Goal: Task Accomplishment & Management: Manage account settings

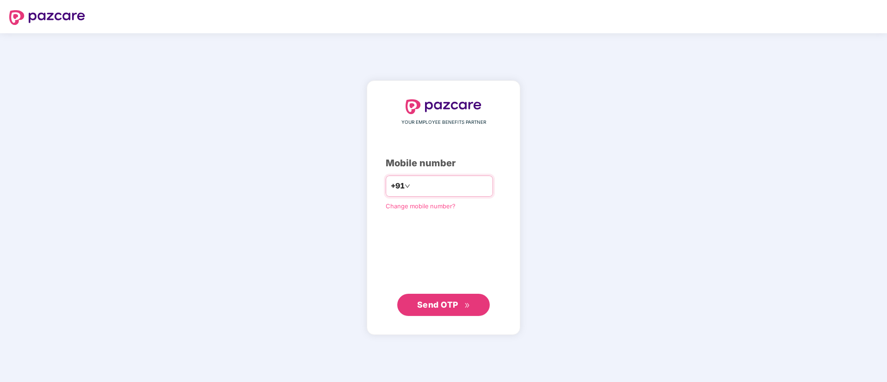
type input "**********"
type input "*"
type input "**********"
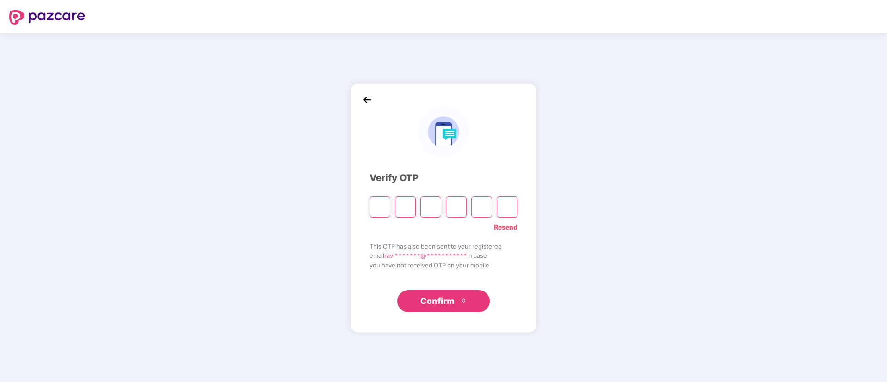
click at [426, 155] on img at bounding box center [443, 132] width 50 height 50
click at [380, 215] on input "Please enter verification code. Digit 1" at bounding box center [379, 207] width 21 height 21
type input "*"
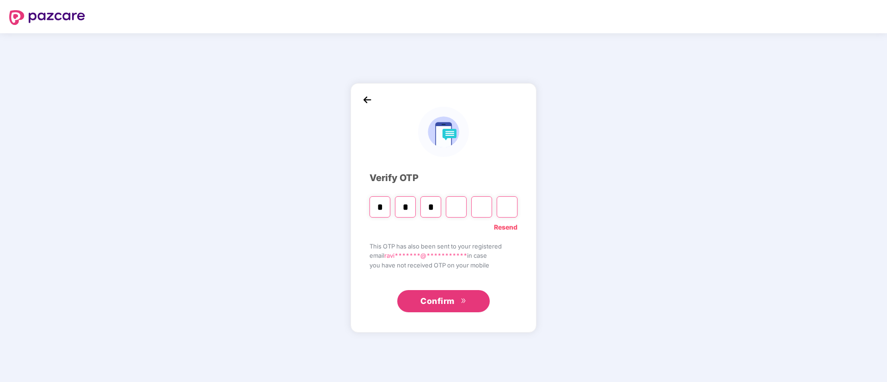
type input "*"
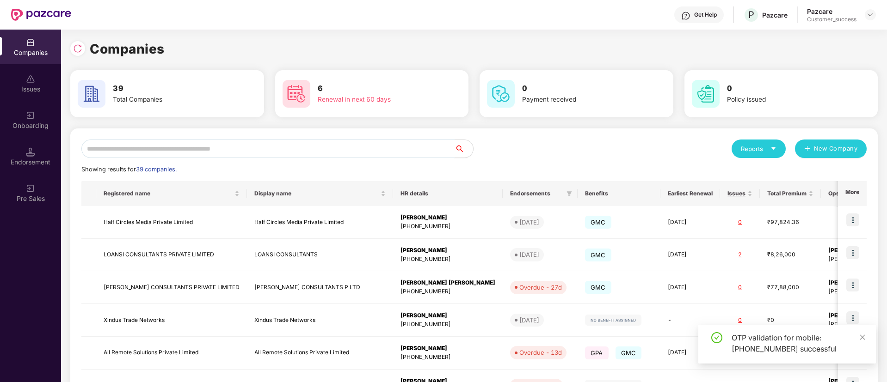
click at [306, 140] on input "text" at bounding box center [267, 149] width 373 height 18
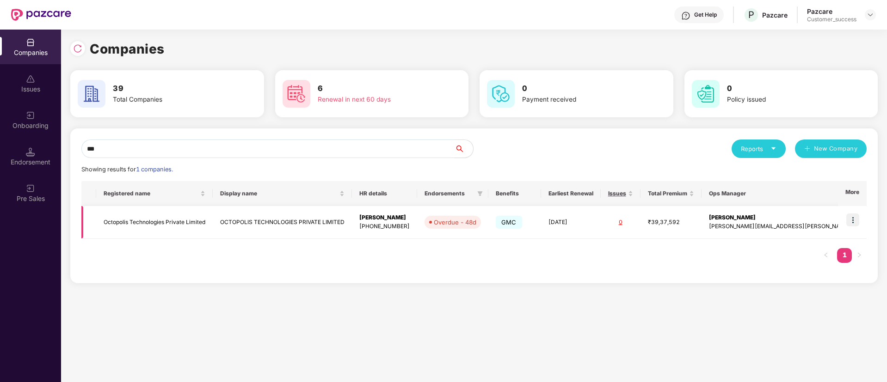
type input "***"
click at [855, 215] on img at bounding box center [852, 220] width 13 height 13
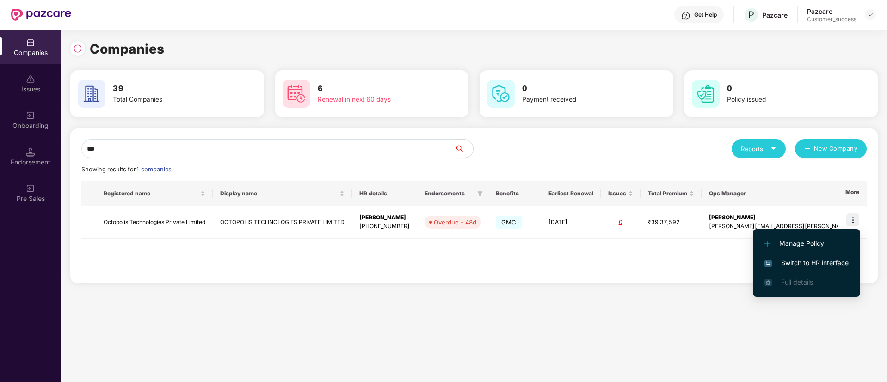
click at [806, 259] on span "Switch to HR interface" at bounding box center [806, 263] width 84 height 10
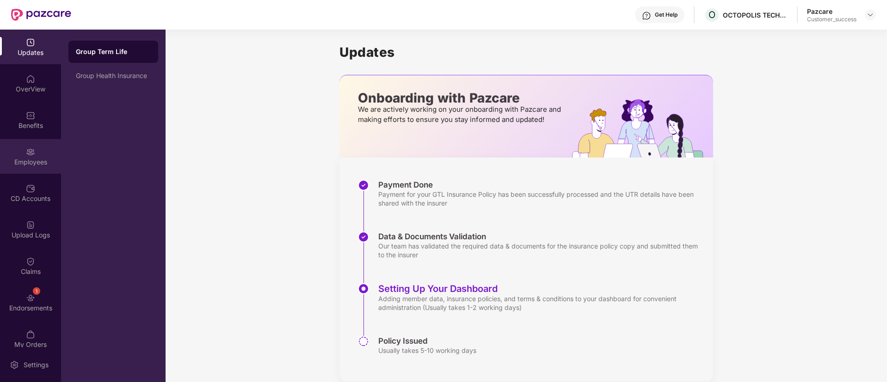
click at [26, 155] on img at bounding box center [30, 152] width 9 height 9
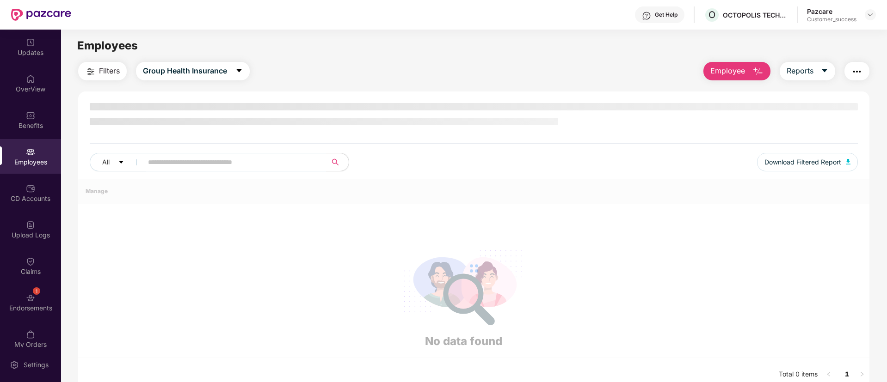
click at [26, 155] on img at bounding box center [30, 152] width 9 height 9
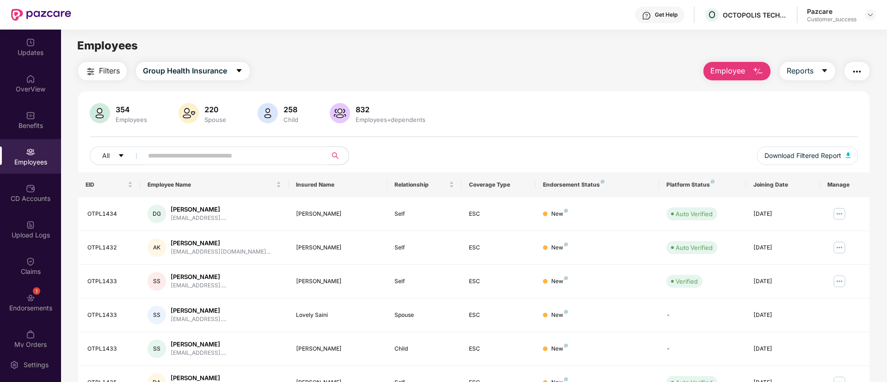
click at [201, 153] on input "text" at bounding box center [231, 156] width 166 height 14
paste input "*********"
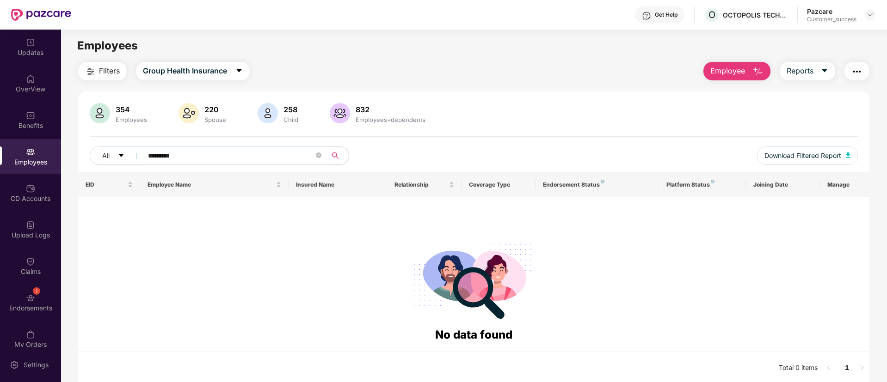
paste input "text"
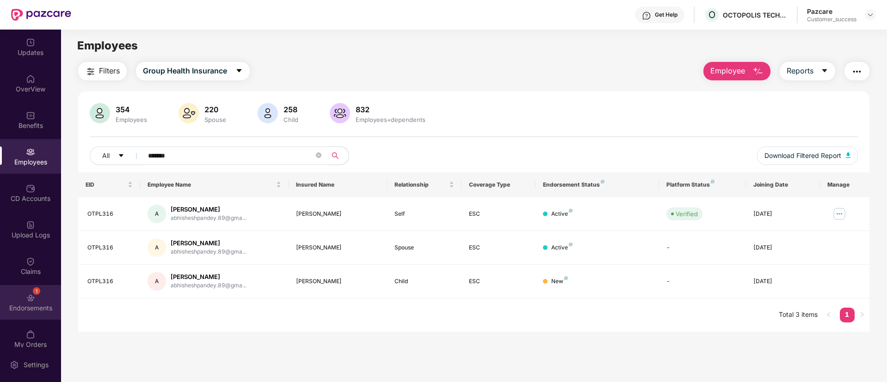
type input "*******"
click at [20, 296] on div "1 Endorsements" at bounding box center [30, 302] width 61 height 35
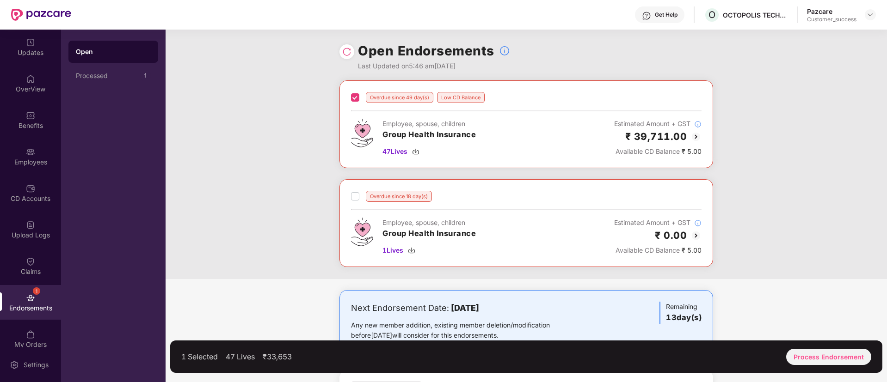
click at [350, 189] on div "Overdue since 18 day(s) Employee, spouse, children Group Health Insurance 1 Liv…" at bounding box center [526, 223] width 374 height 88
click at [813, 362] on div "Process Endorsement" at bounding box center [828, 357] width 85 height 16
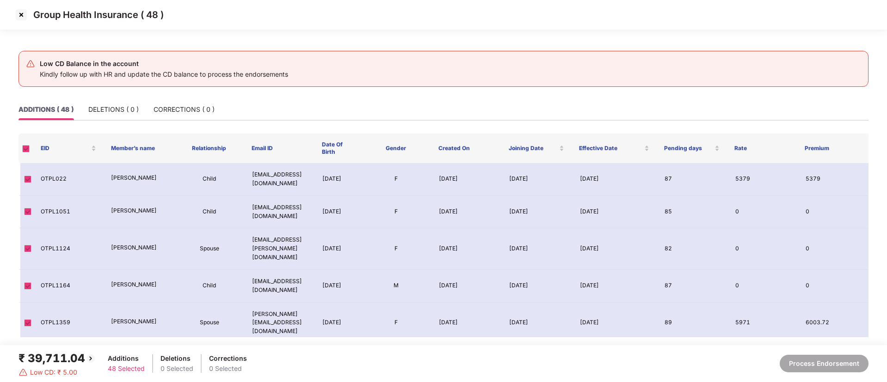
click at [101, 81] on div "Low CD Balance in the account Kindly follow up with HR and update the CD balanc…" at bounding box center [443, 69] width 850 height 36
click at [113, 105] on div "DELETIONS ( 0 )" at bounding box center [113, 110] width 50 height 10
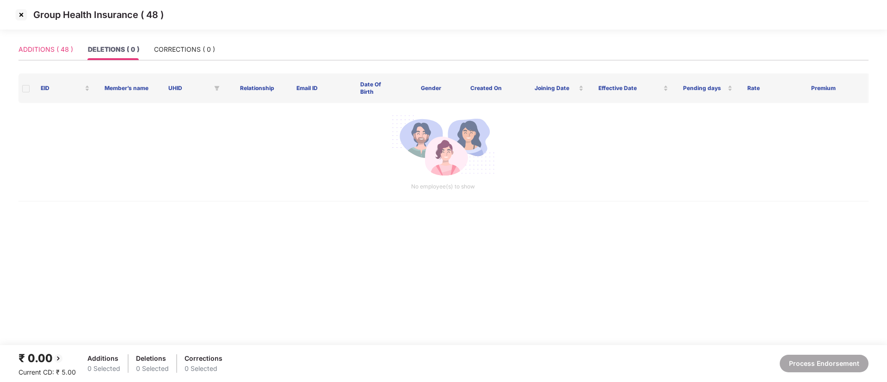
click at [35, 43] on div "ADDITIONS ( 48 )" at bounding box center [45, 49] width 55 height 21
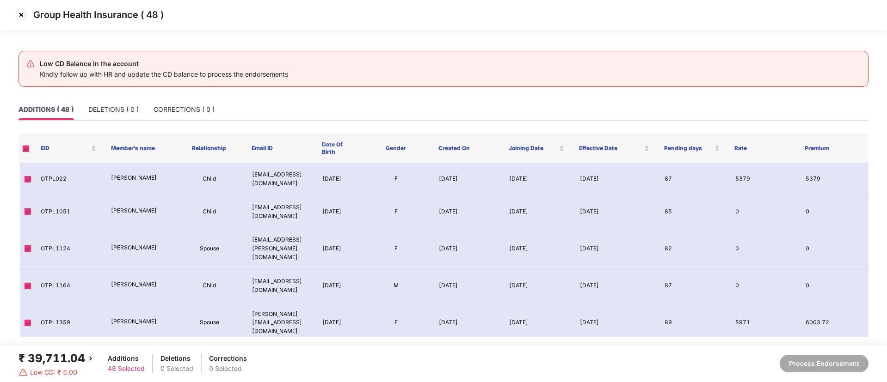
click at [20, 13] on img at bounding box center [21, 14] width 15 height 15
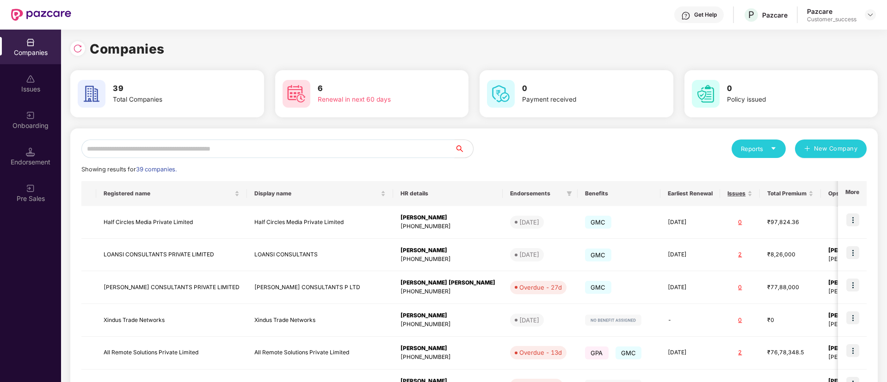
click at [330, 143] on input "text" at bounding box center [267, 149] width 373 height 18
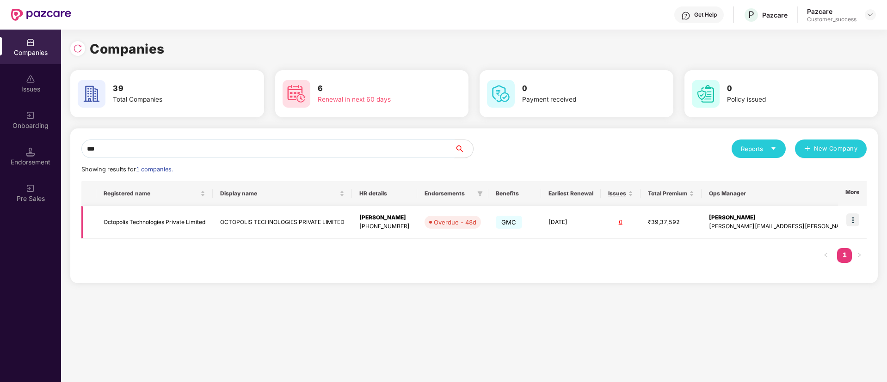
type input "***"
click at [278, 218] on td "OCTOPOLIS TECHNOLOGIES PRIVATE LIMITED" at bounding box center [282, 222] width 139 height 33
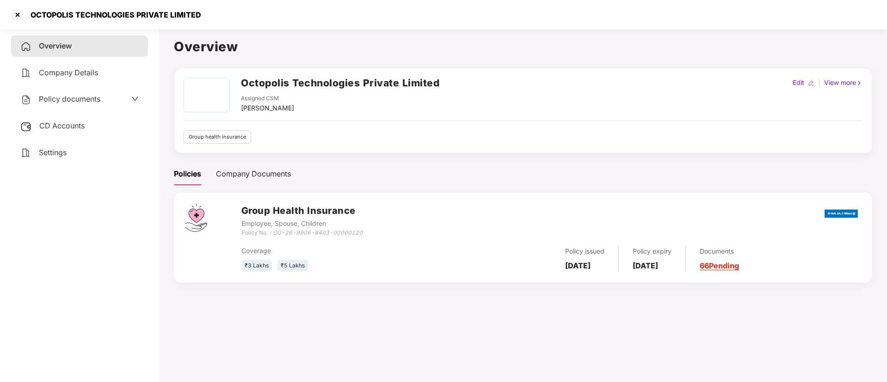
click at [43, 120] on div "CD Accounts" at bounding box center [79, 126] width 137 height 21
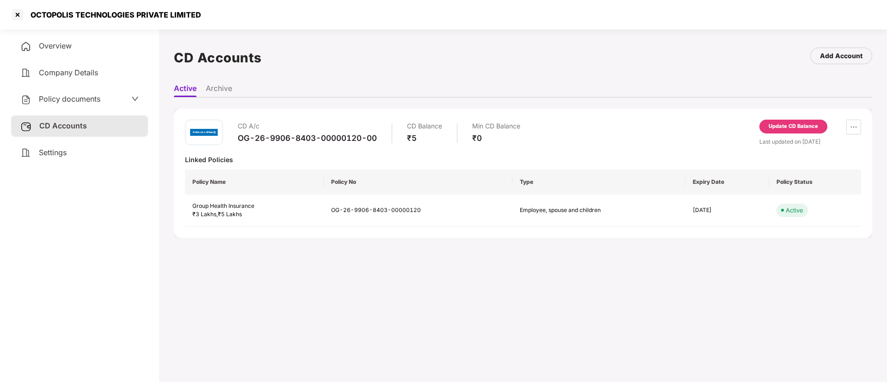
click at [773, 123] on div "Update CD Balance" at bounding box center [793, 127] width 49 height 8
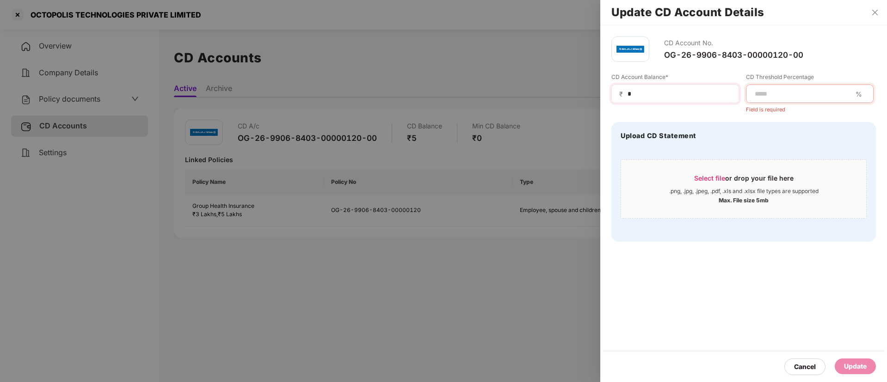
click at [625, 91] on span "₹" at bounding box center [622, 94] width 7 height 9
drag, startPoint x: 625, startPoint y: 91, endPoint x: 644, endPoint y: 92, distance: 19.4
click at [644, 92] on div "₹ *" at bounding box center [675, 94] width 128 height 18
click at [644, 92] on input "*" at bounding box center [679, 94] width 105 height 10
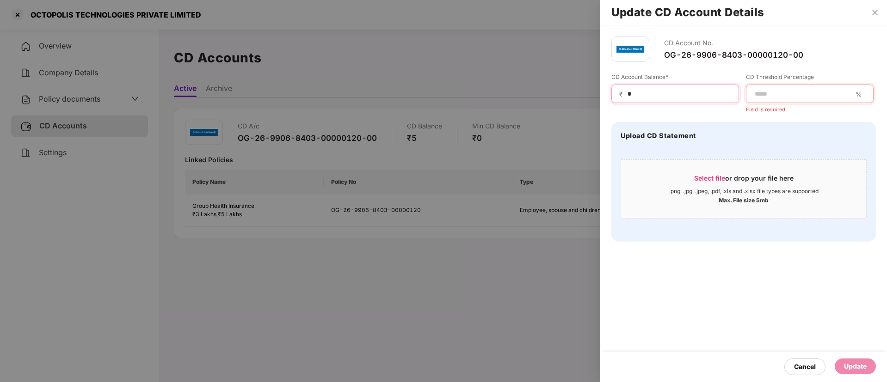
click at [644, 92] on input "*" at bounding box center [679, 94] width 105 height 10
type input "******"
click at [772, 89] on input at bounding box center [803, 94] width 98 height 10
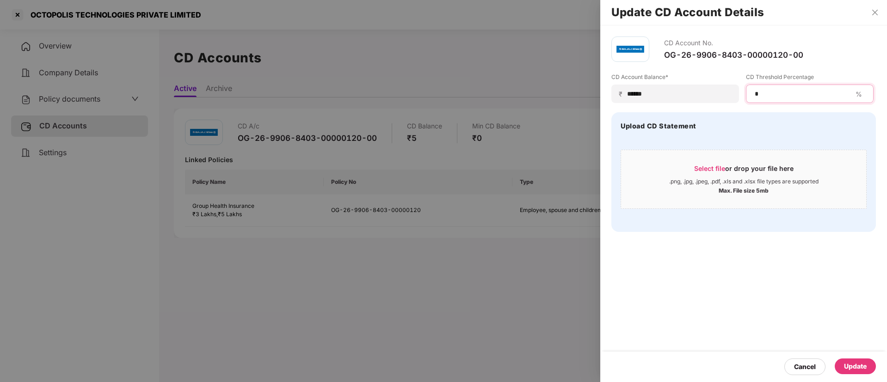
type input "*"
click at [846, 355] on div "Cancel Update" at bounding box center [743, 367] width 287 height 31
click at [857, 364] on div "Update" at bounding box center [855, 367] width 23 height 10
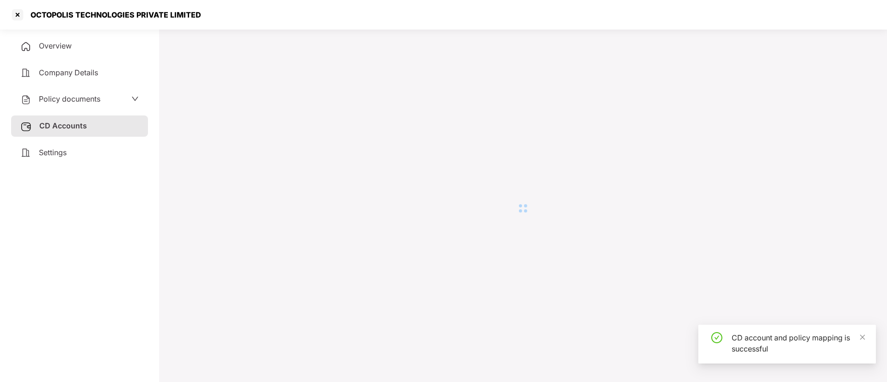
click at [16, 18] on div at bounding box center [17, 14] width 15 height 15
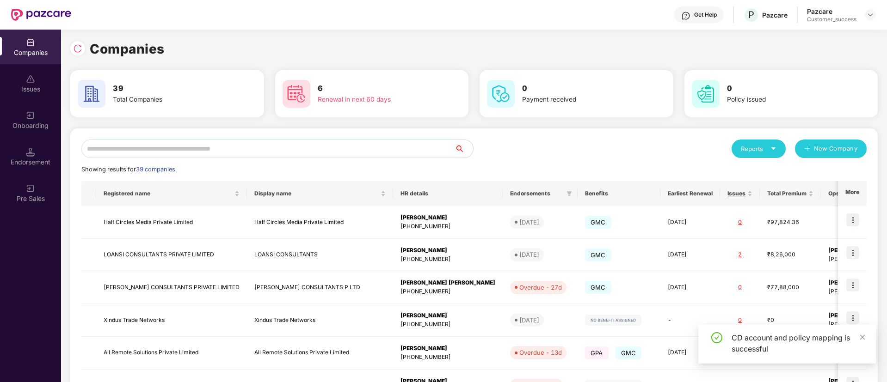
click at [245, 146] on input "text" at bounding box center [267, 149] width 373 height 18
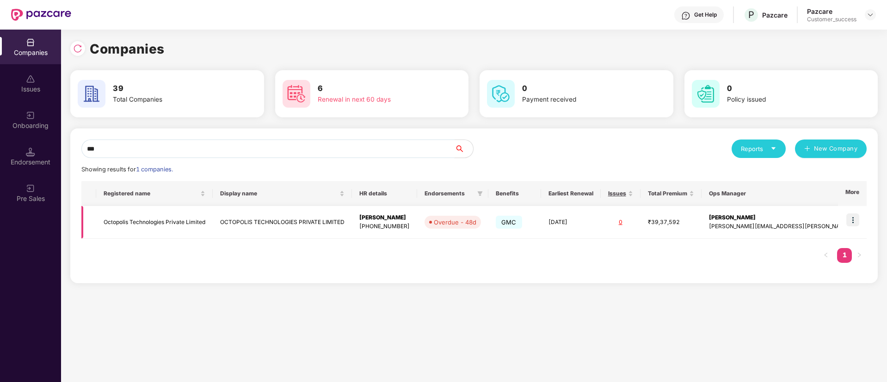
type input "***"
click at [853, 221] on img at bounding box center [852, 220] width 13 height 13
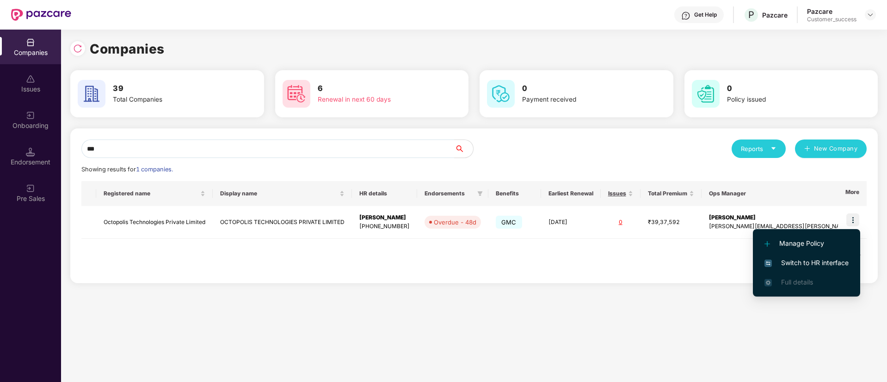
click at [794, 267] on span "Switch to HR interface" at bounding box center [806, 263] width 84 height 10
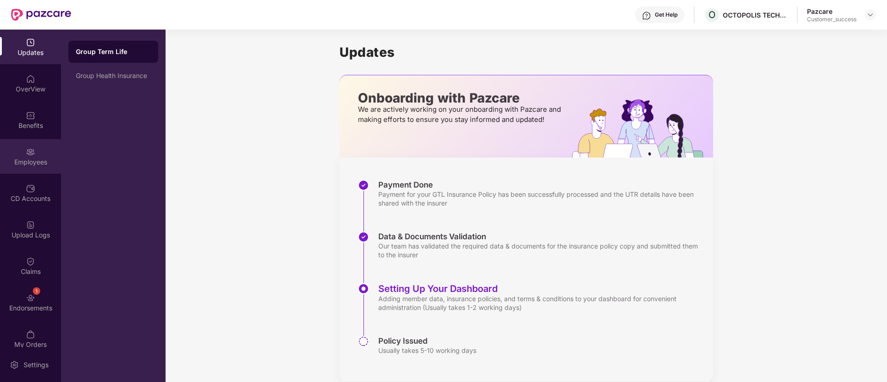
click at [31, 167] on div "Employees" at bounding box center [30, 156] width 61 height 35
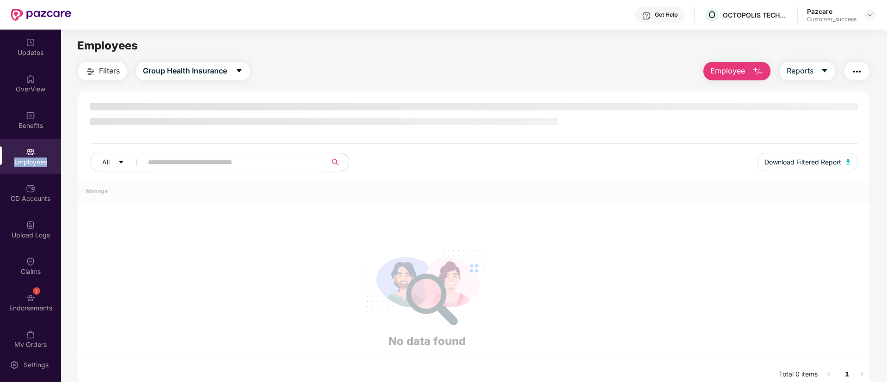
click at [31, 167] on div "Employees" at bounding box center [30, 156] width 61 height 35
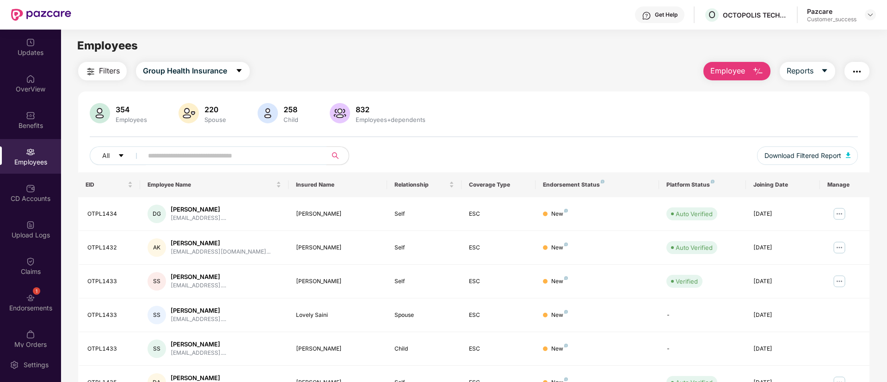
drag, startPoint x: 252, startPoint y: 146, endPoint x: 258, endPoint y: 153, distance: 9.8
click at [258, 153] on div "354 Employees 220 Spouse 258 Child 832 Employees+dependents All Download Filter…" at bounding box center [473, 137] width 791 height 69
click at [258, 153] on input "text" at bounding box center [231, 156] width 166 height 14
click at [33, 302] on img at bounding box center [30, 298] width 9 height 9
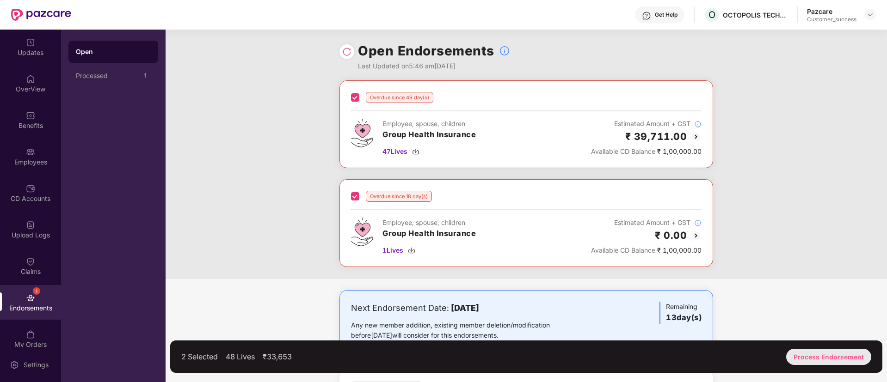
click at [812, 360] on div "Process Endorsement" at bounding box center [828, 357] width 85 height 16
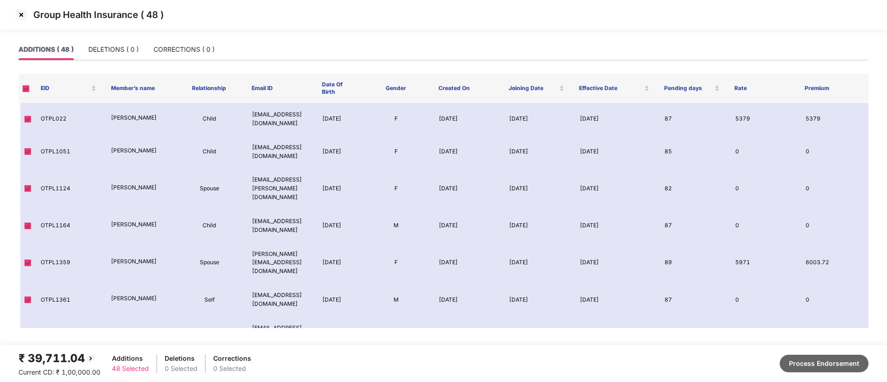
click at [819, 370] on button "Process Endorsement" at bounding box center [824, 364] width 89 height 18
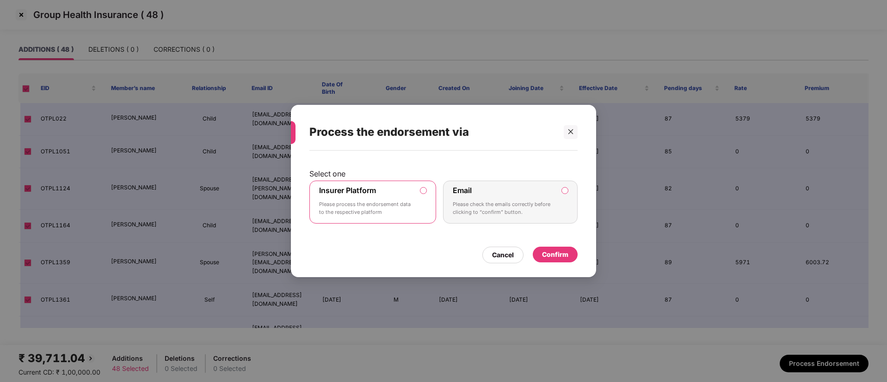
click at [561, 251] on div "Confirm" at bounding box center [555, 255] width 26 height 10
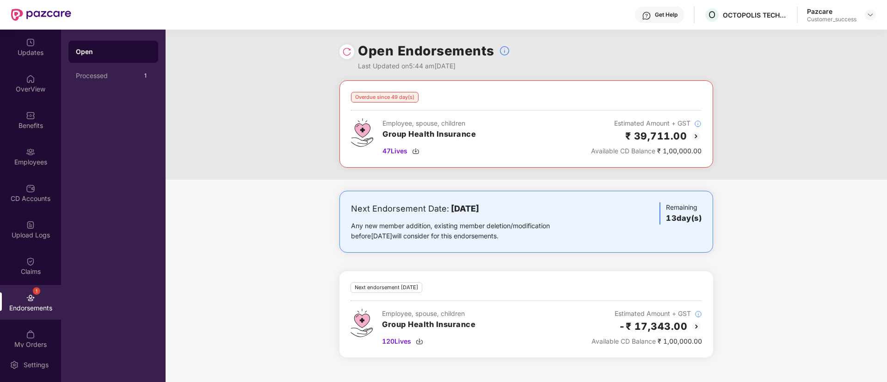
click at [697, 134] on img at bounding box center [695, 136] width 11 height 11
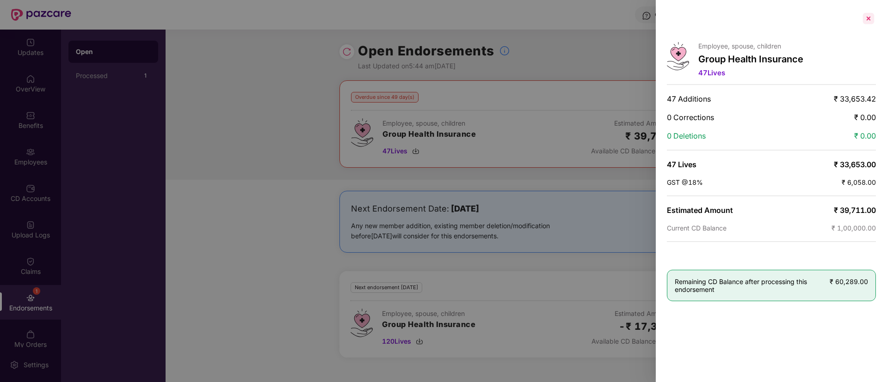
click at [868, 16] on div at bounding box center [868, 18] width 15 height 15
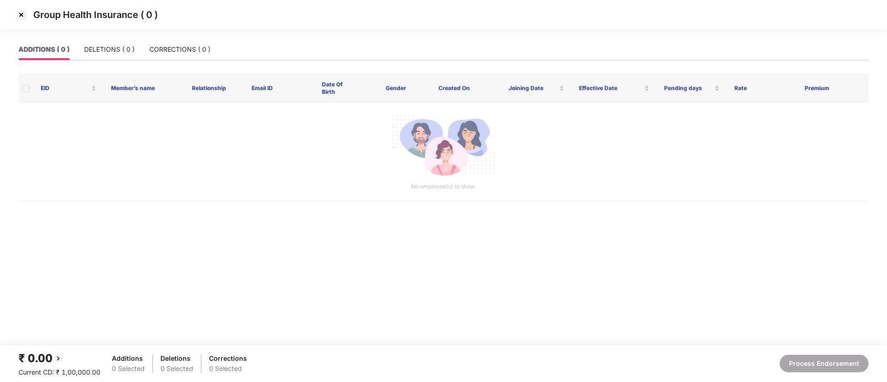
click at [22, 14] on img at bounding box center [21, 14] width 15 height 15
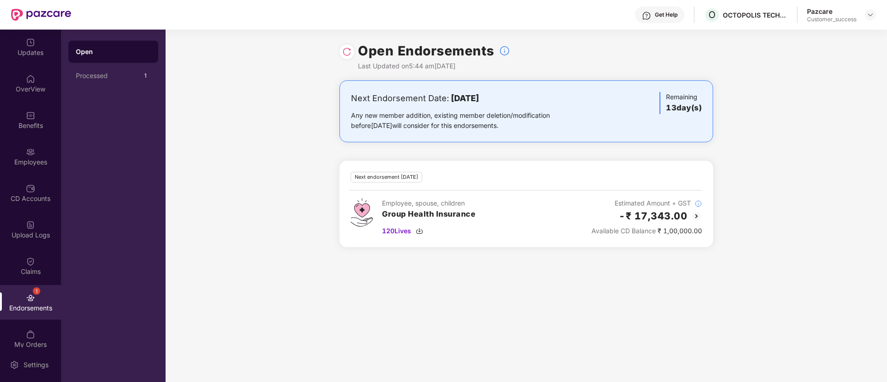
click at [40, 125] on div "Benefits" at bounding box center [30, 125] width 61 height 9
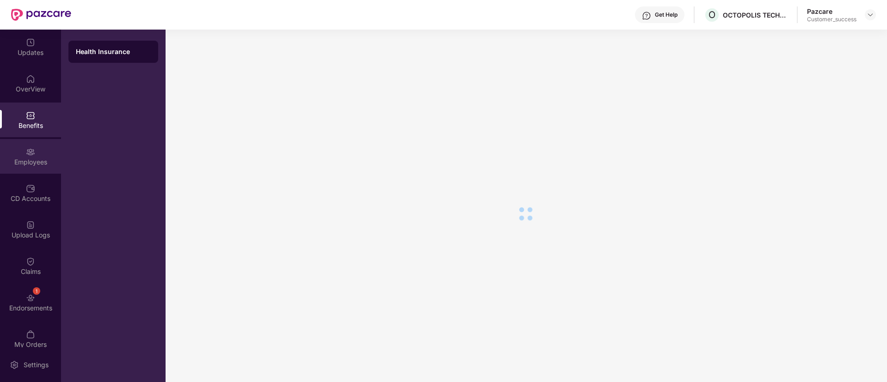
click at [38, 150] on div "Employees" at bounding box center [30, 156] width 61 height 35
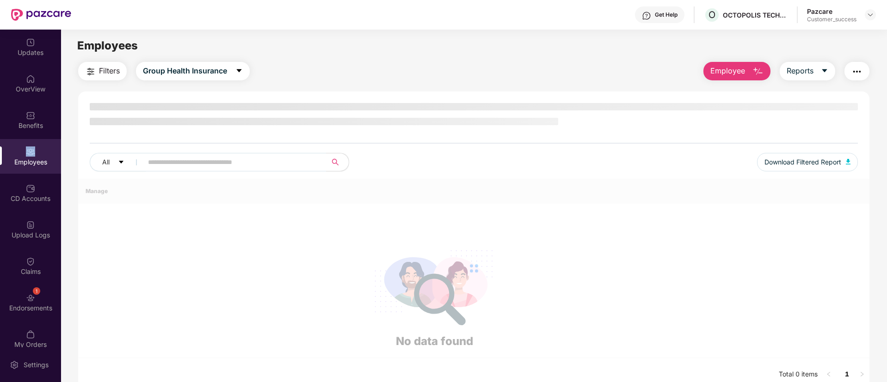
click at [38, 150] on div "Employees" at bounding box center [30, 156] width 61 height 35
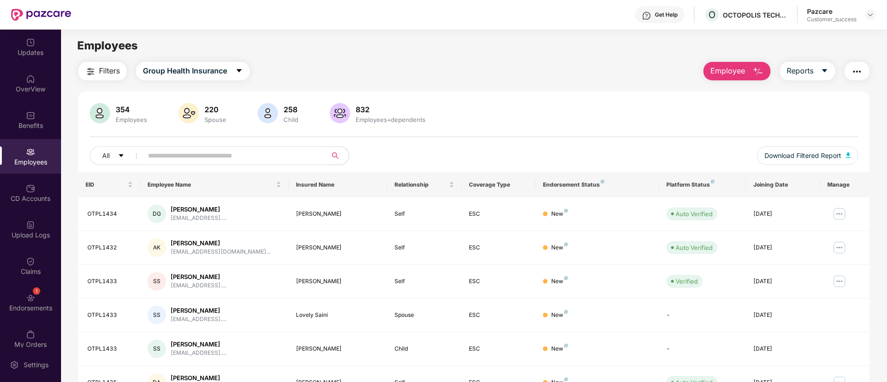
click at [232, 152] on input "text" at bounding box center [231, 156] width 166 height 14
paste input "*******"
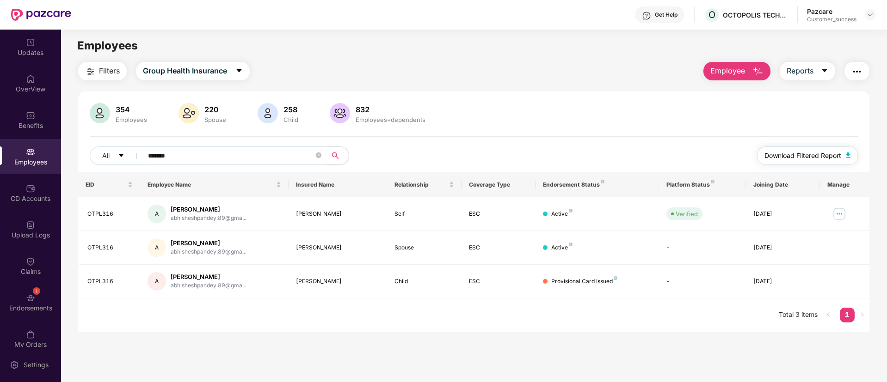
type input "*******"
drag, startPoint x: 812, startPoint y: 146, endPoint x: 814, endPoint y: 152, distance: 6.0
click at [814, 152] on button "Download Filtered Report" at bounding box center [807, 156] width 101 height 18
click at [814, 152] on body "Get Help O OCTOPOLIS TECHNOLOGIES PRIVATE LIMITED Pazcare Customer_success Upda…" at bounding box center [443, 191] width 887 height 382
click at [854, 71] on img "button" at bounding box center [856, 71] width 11 height 11
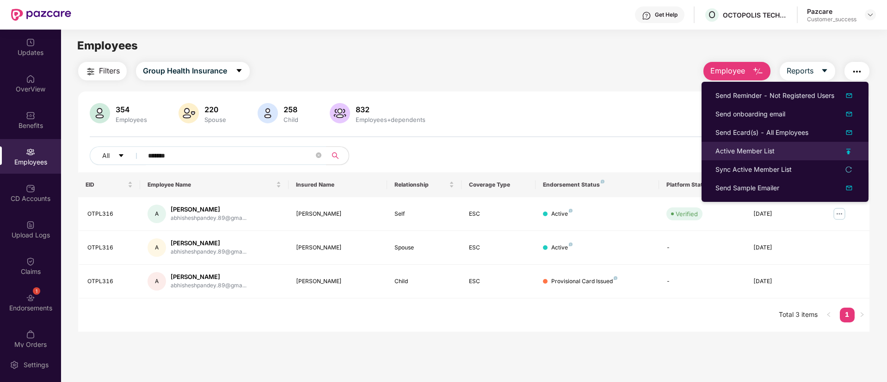
click at [849, 153] on img at bounding box center [848, 152] width 5 height 6
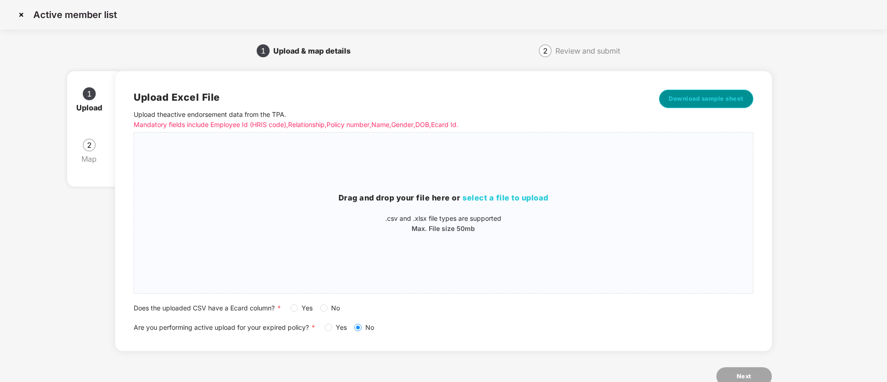
click at [672, 99] on span "Download sample sheet" at bounding box center [706, 98] width 75 height 9
click at [534, 201] on span "select a file to upload" at bounding box center [505, 197] width 86 height 9
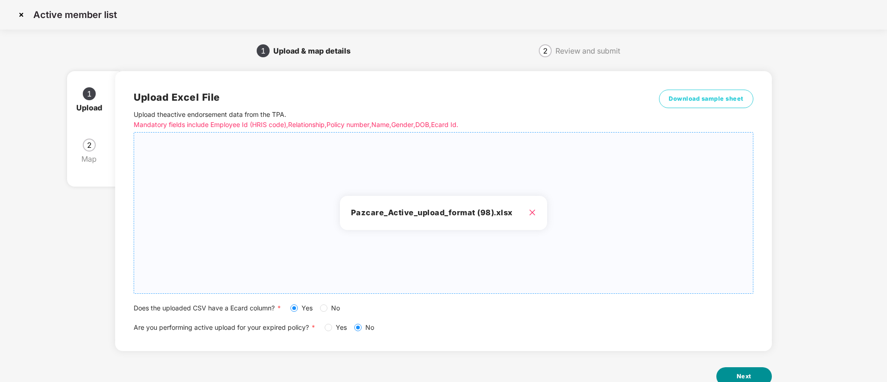
click at [755, 380] on button "Next" at bounding box center [743, 377] width 55 height 18
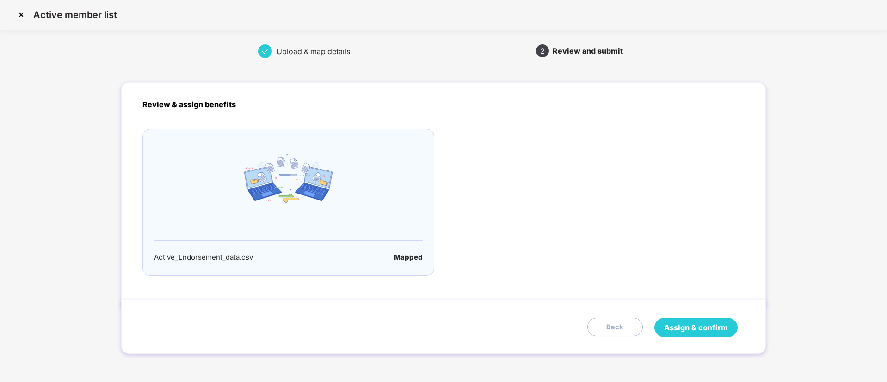
click at [679, 325] on span "Assign & confirm" at bounding box center [696, 328] width 64 height 12
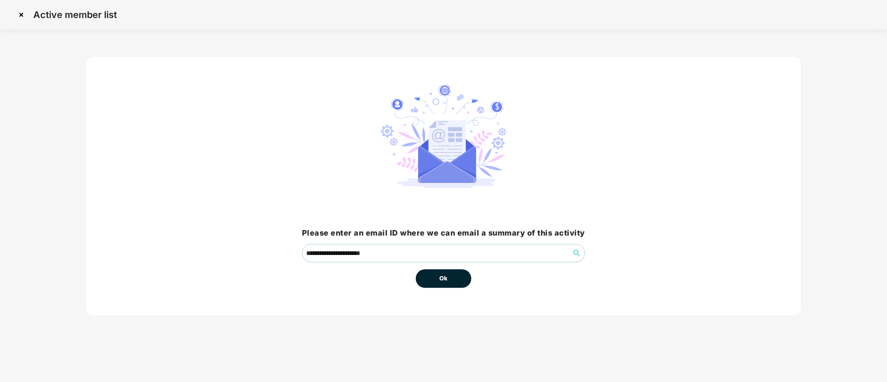
click at [448, 277] on button "Ok" at bounding box center [443, 279] width 55 height 18
click at [454, 267] on div "Ok" at bounding box center [443, 275] width 55 height 25
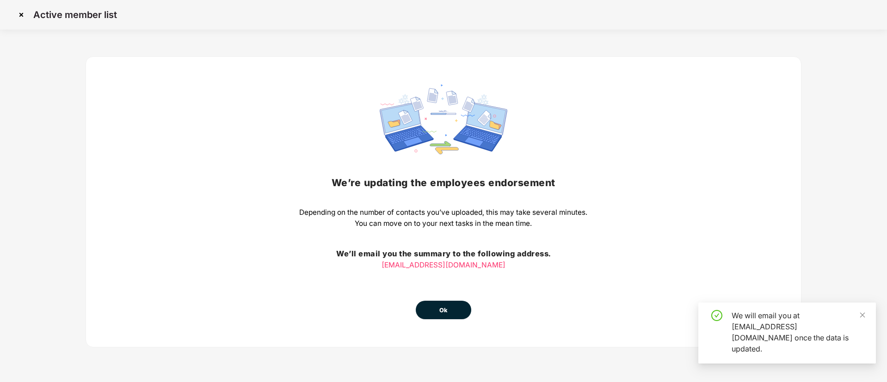
drag, startPoint x: 454, startPoint y: 267, endPoint x: 448, endPoint y: 310, distance: 43.9
click at [448, 310] on div "We’re updating the employees endorsement Depending on the number of contacts yo…" at bounding box center [443, 202] width 288 height 235
click at [448, 310] on span "Ok" at bounding box center [443, 310] width 8 height 9
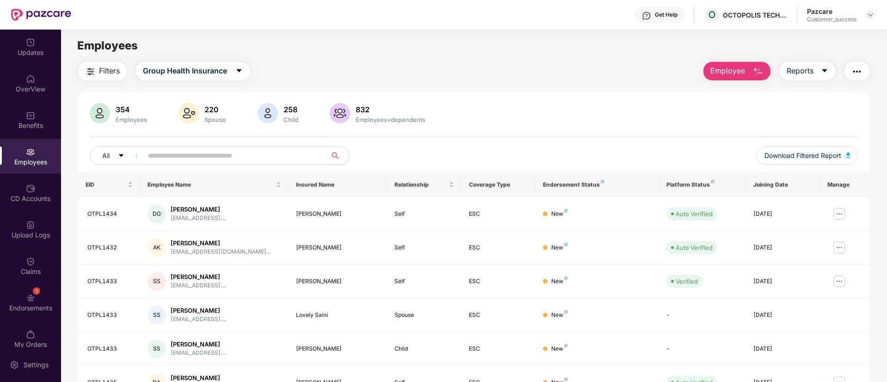
click at [217, 153] on input "text" at bounding box center [231, 156] width 166 height 14
paste input "*******"
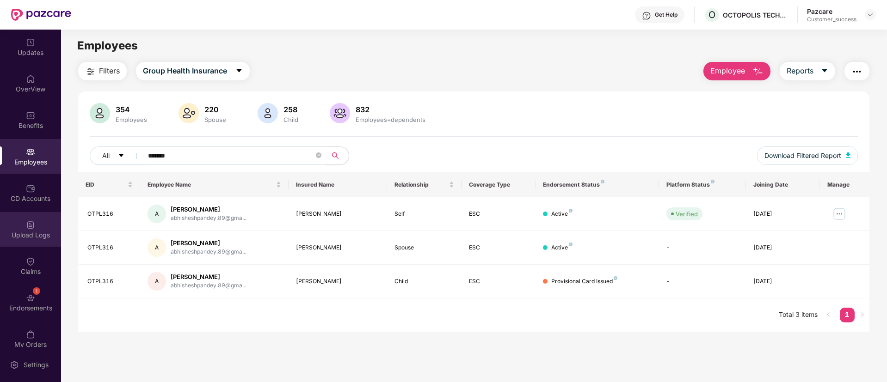
type input "*******"
click at [51, 230] on div "Upload Logs" at bounding box center [30, 229] width 61 height 35
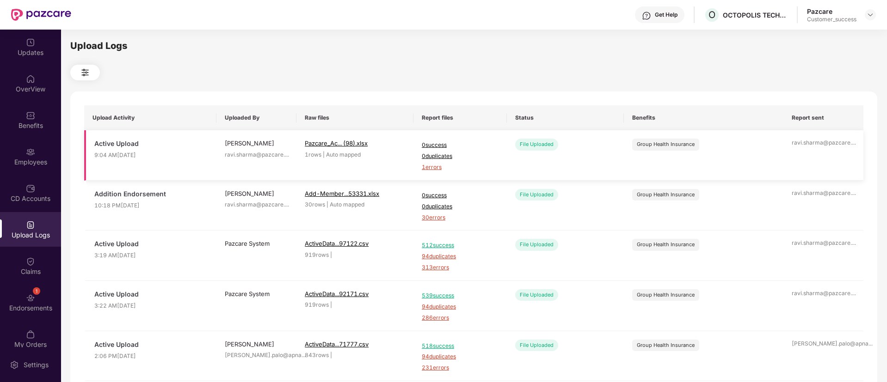
click at [438, 166] on span "1 errors" at bounding box center [460, 167] width 77 height 9
click at [22, 155] on div "Employees" at bounding box center [30, 156] width 61 height 35
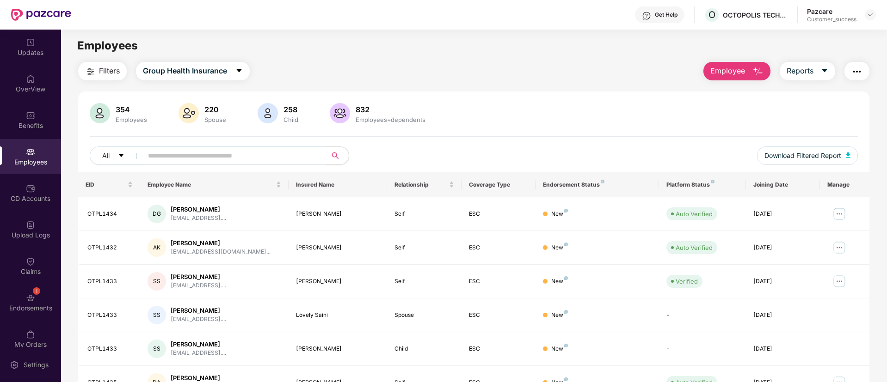
click at [857, 67] on img "button" at bounding box center [856, 71] width 11 height 11
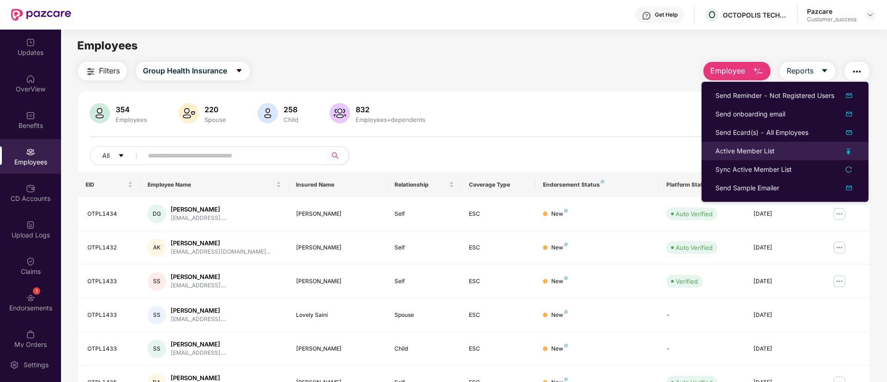
click at [850, 152] on img at bounding box center [848, 152] width 5 height 6
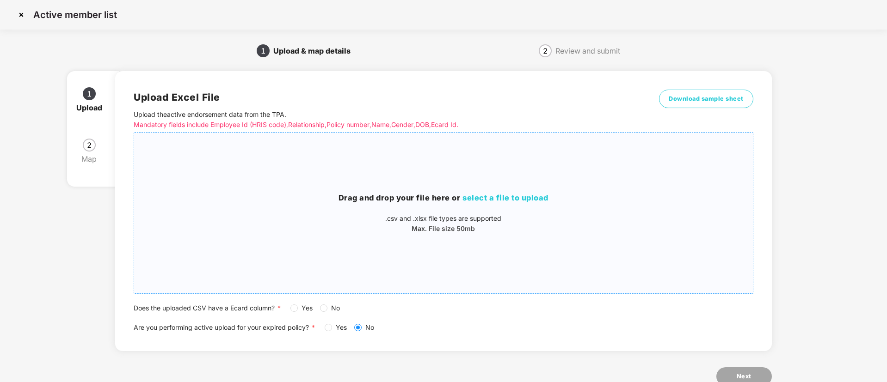
click at [514, 191] on div "Drag and drop your file here or select a file to upload .csv and .xlsx file typ…" at bounding box center [443, 213] width 618 height 146
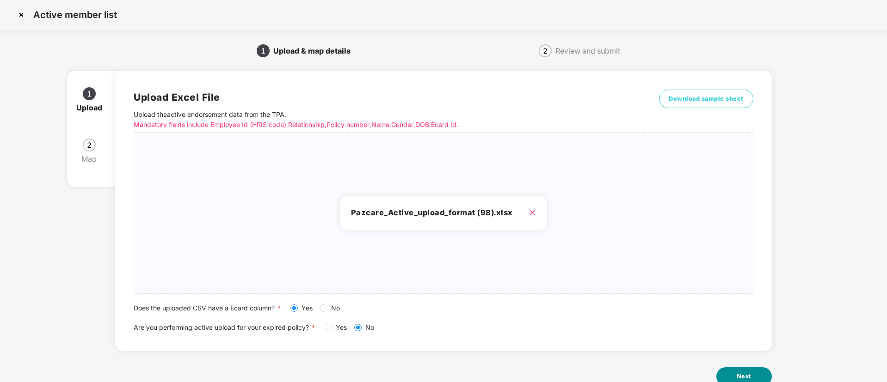
click at [725, 371] on button "Next" at bounding box center [743, 377] width 55 height 18
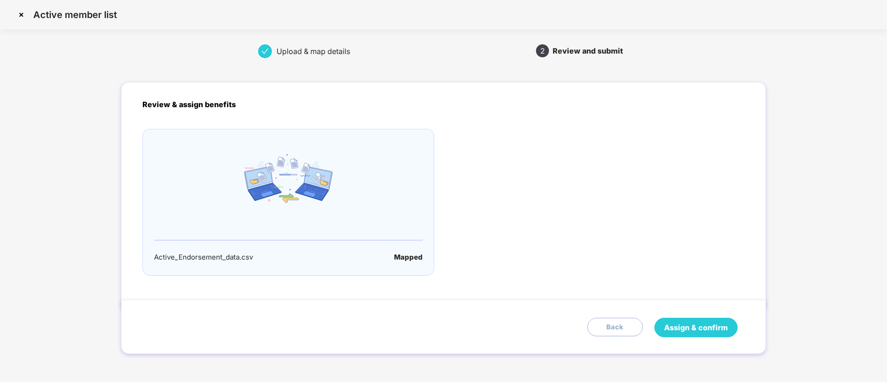
click at [698, 330] on span "Assign & confirm" at bounding box center [696, 328] width 64 height 12
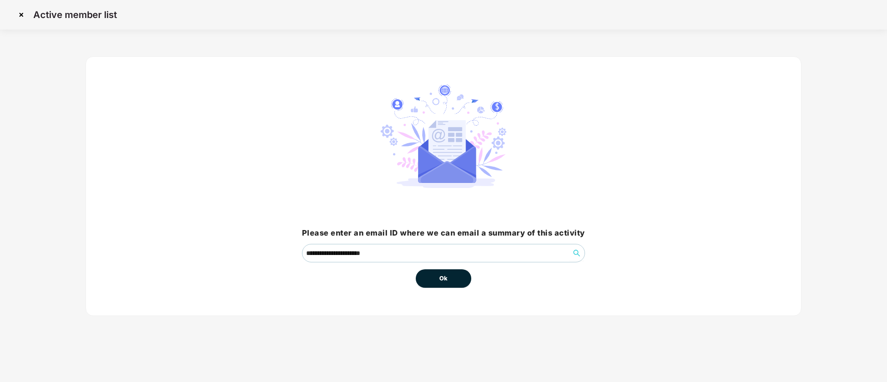
click at [451, 274] on button "Ok" at bounding box center [443, 279] width 55 height 18
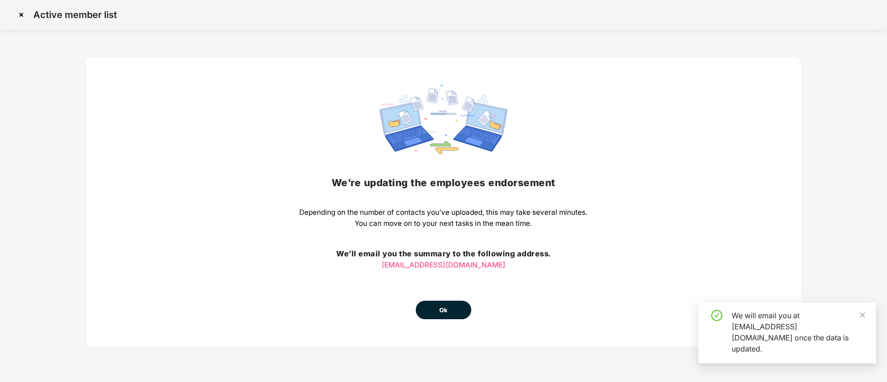
click at [444, 308] on span "Ok" at bounding box center [443, 310] width 8 height 9
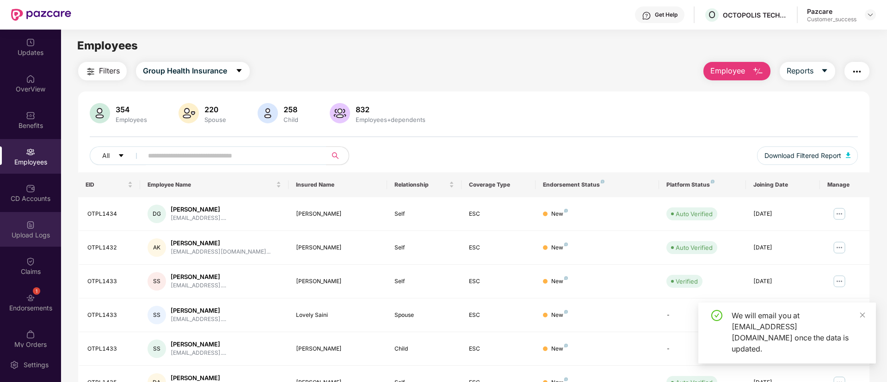
click at [23, 234] on div "Upload Logs" at bounding box center [30, 235] width 61 height 9
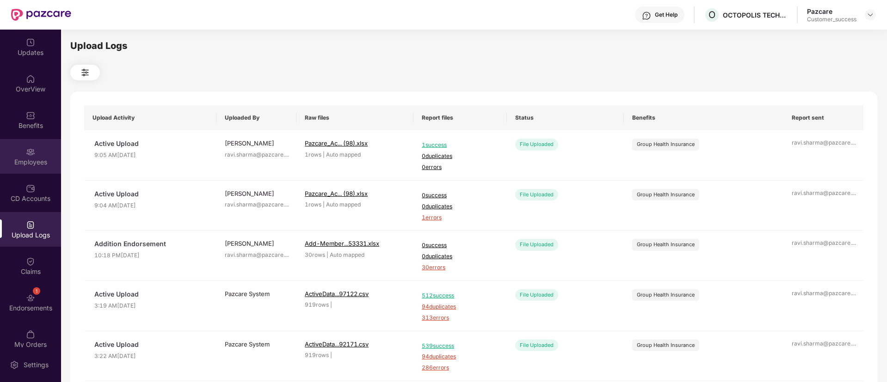
click at [26, 162] on div "Employees" at bounding box center [30, 162] width 61 height 9
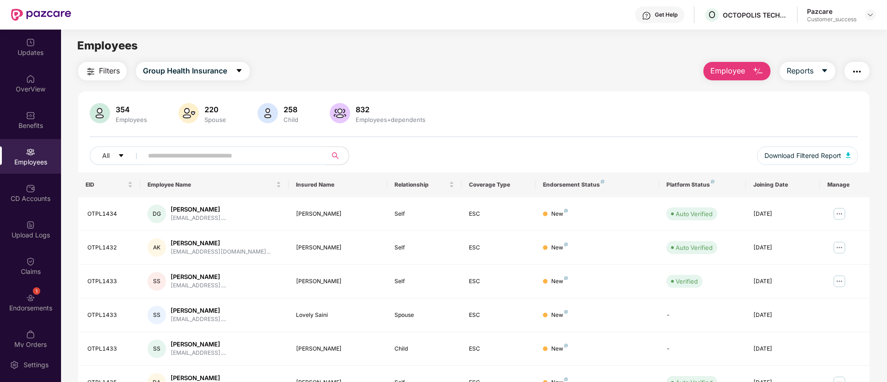
click at [249, 158] on input "text" at bounding box center [231, 156] width 166 height 14
paste input "*******"
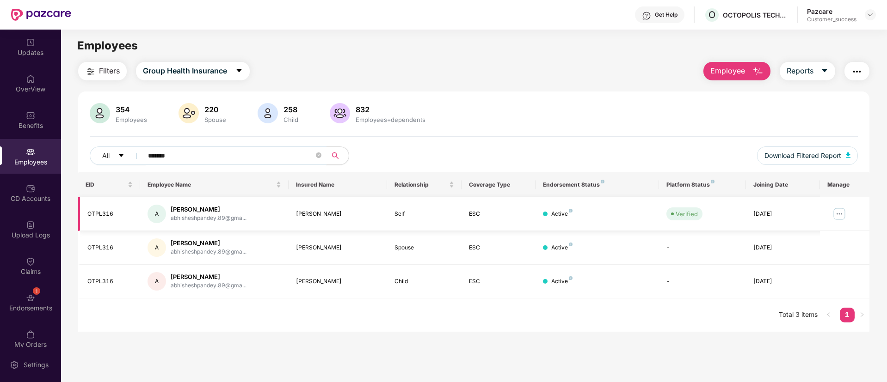
type input "*******"
click at [840, 212] on img at bounding box center [839, 214] width 15 height 15
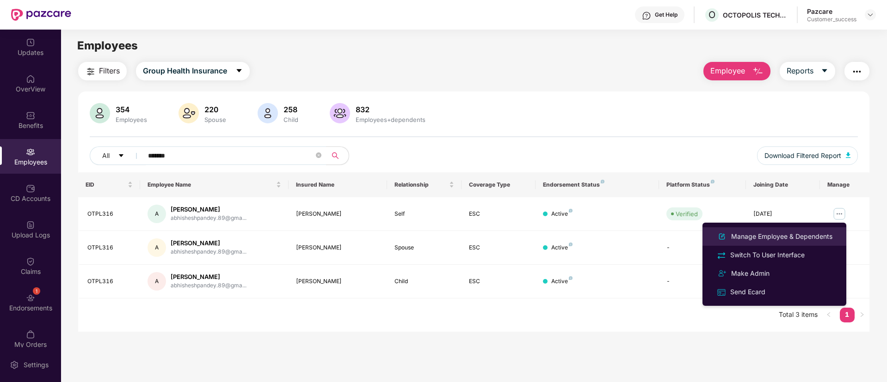
click at [785, 238] on div "Manage Employee & Dependents" at bounding box center [781, 237] width 105 height 10
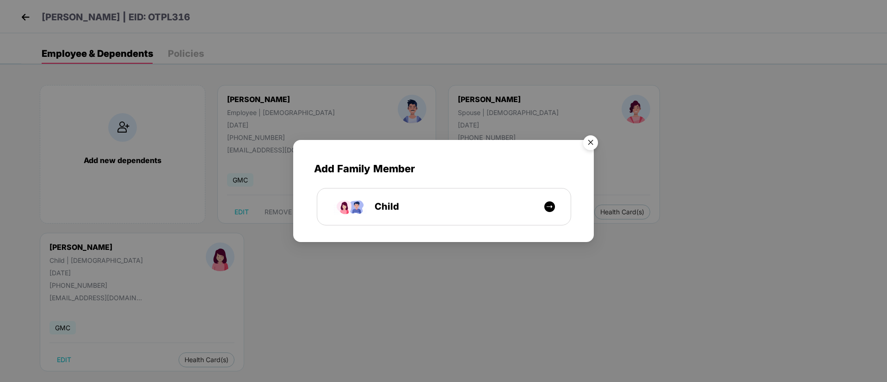
click at [586, 138] on img "Close" at bounding box center [591, 144] width 26 height 26
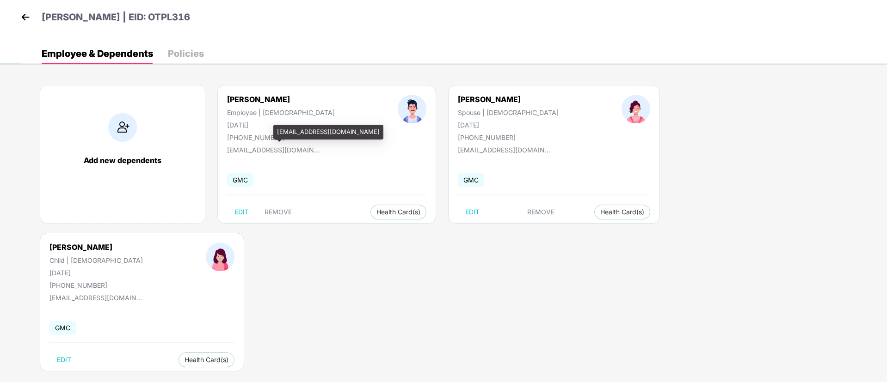
click at [268, 149] on div "[EMAIL_ADDRESS][DOMAIN_NAME]" at bounding box center [273, 150] width 92 height 8
copy div "[EMAIL_ADDRESS][DOMAIN_NAME]"
click at [268, 149] on div "[EMAIL_ADDRESS][DOMAIN_NAME]" at bounding box center [273, 150] width 92 height 8
click at [143, 243] on div "[PERSON_NAME]" at bounding box center [95, 247] width 93 height 9
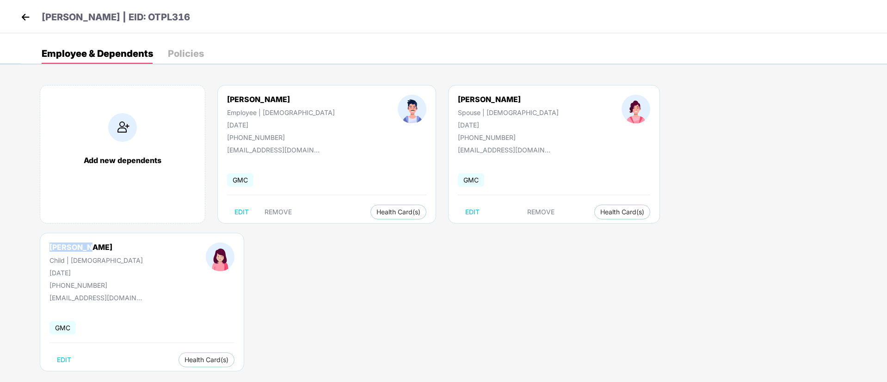
click at [143, 243] on div "[PERSON_NAME]" at bounding box center [95, 247] width 93 height 9
click at [234, 353] on button "Health Card(s)" at bounding box center [206, 360] width 56 height 15
click at [757, 230] on img at bounding box center [753, 231] width 9 height 9
click at [26, 21] on img at bounding box center [25, 17] width 14 height 14
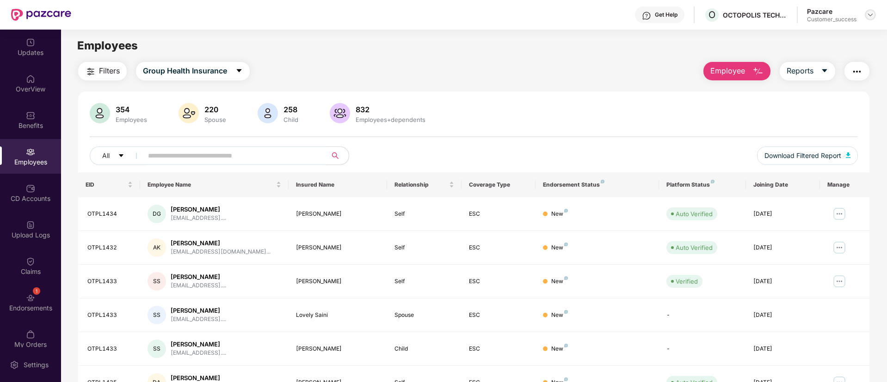
click at [872, 14] on img at bounding box center [870, 14] width 7 height 7
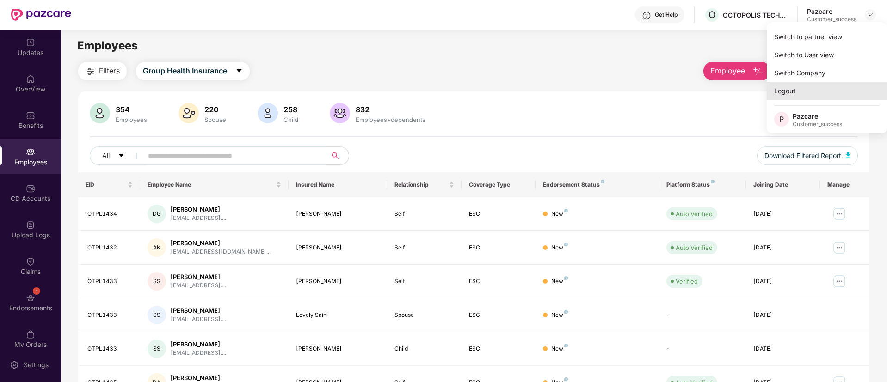
click at [800, 98] on div "Logout" at bounding box center [827, 91] width 120 height 18
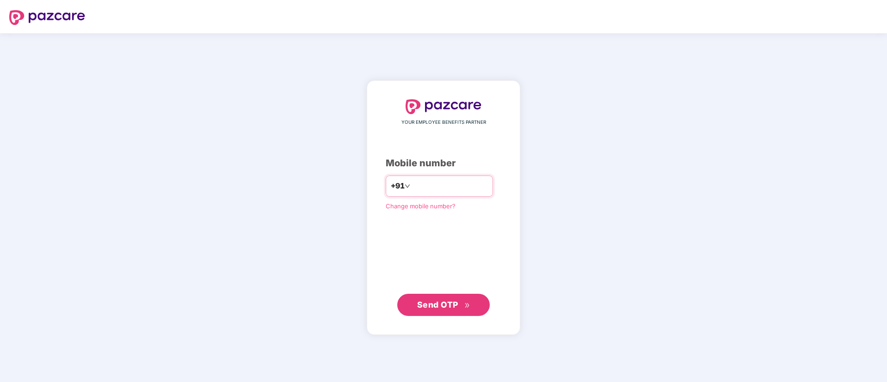
click at [472, 185] on input "number" at bounding box center [450, 186] width 76 height 15
type input "**********"
click at [430, 311] on button "Send OTP" at bounding box center [443, 305] width 92 height 22
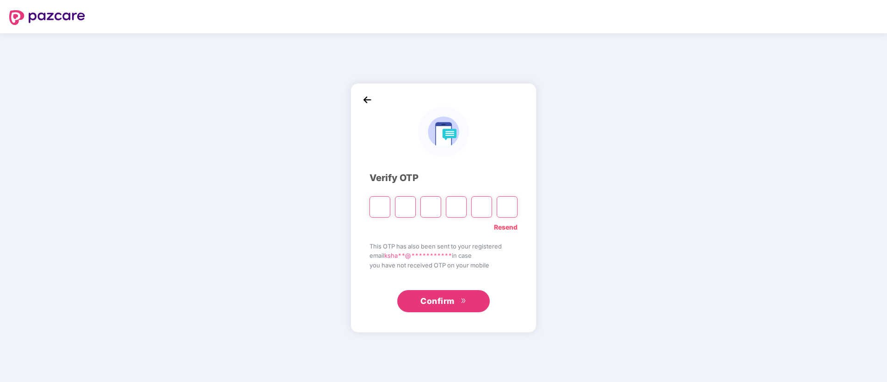
paste input "*"
type input "*"
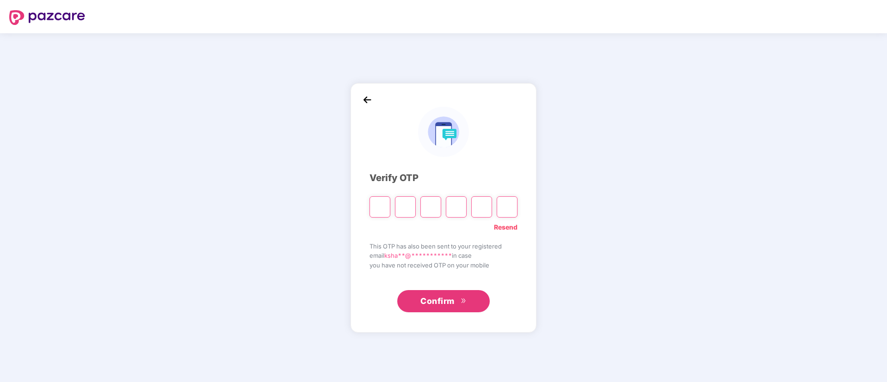
type input "*"
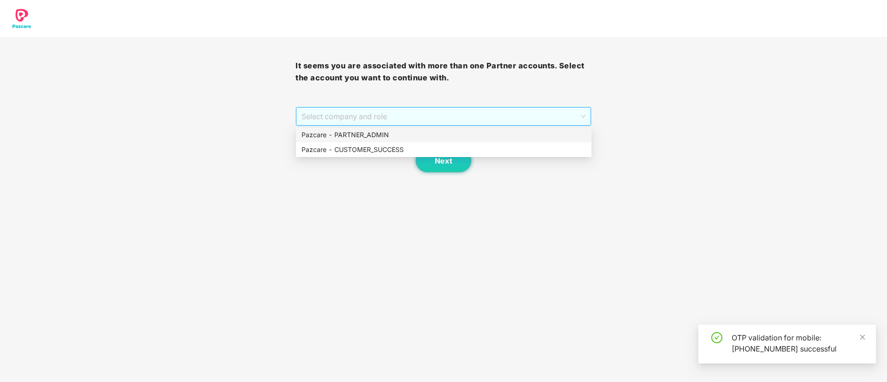
click at [410, 122] on span "Select company and role" at bounding box center [443, 117] width 283 height 18
click at [400, 138] on div "Pazcare - PARTNER_ADMIN" at bounding box center [444, 135] width 284 height 10
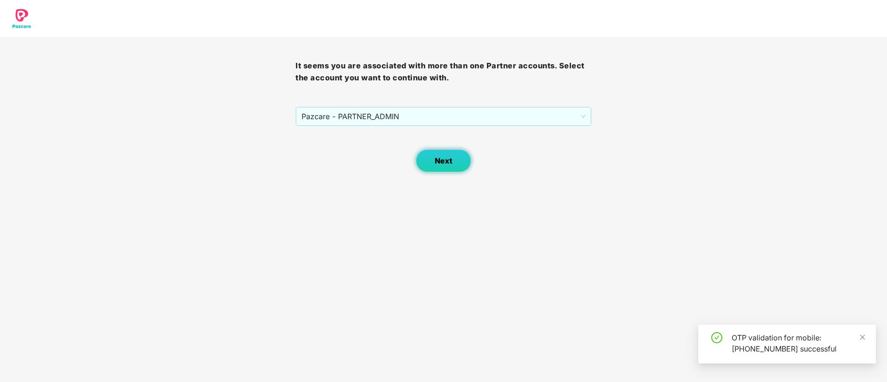
click at [432, 160] on button "Next" at bounding box center [443, 160] width 55 height 23
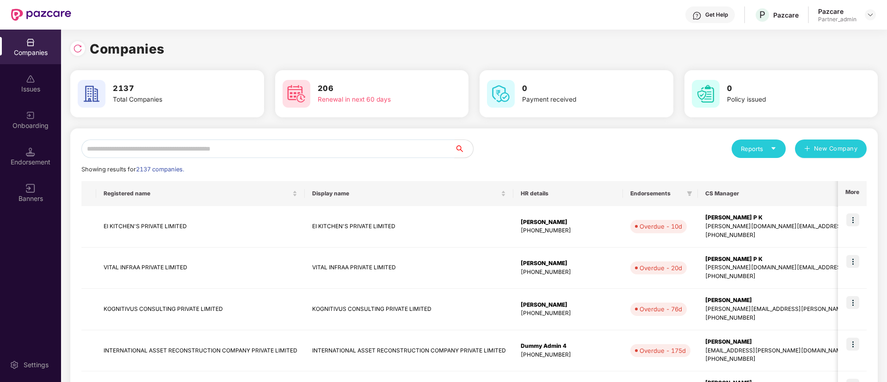
click at [391, 142] on input "text" at bounding box center [267, 149] width 373 height 18
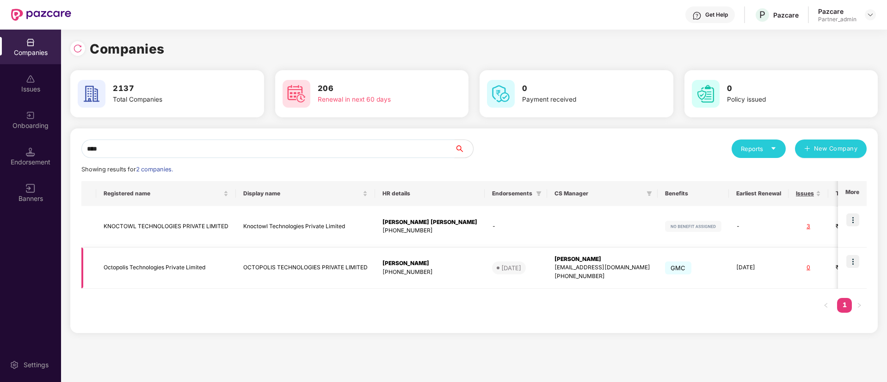
type input "****"
click at [851, 262] on img at bounding box center [852, 261] width 13 height 13
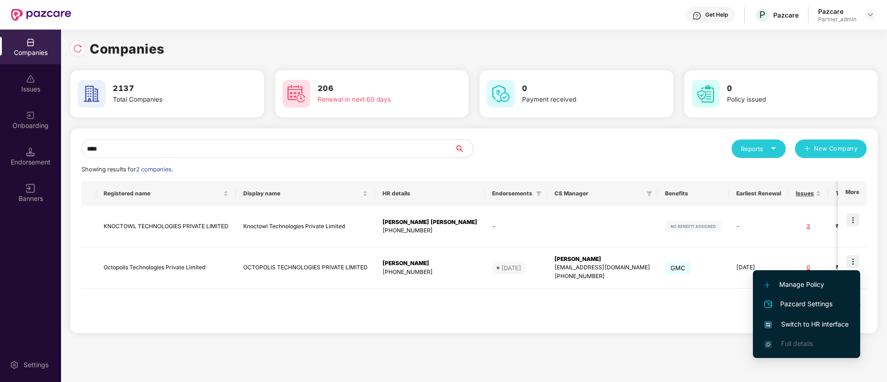
click at [796, 323] on span "Switch to HR interface" at bounding box center [806, 325] width 84 height 10
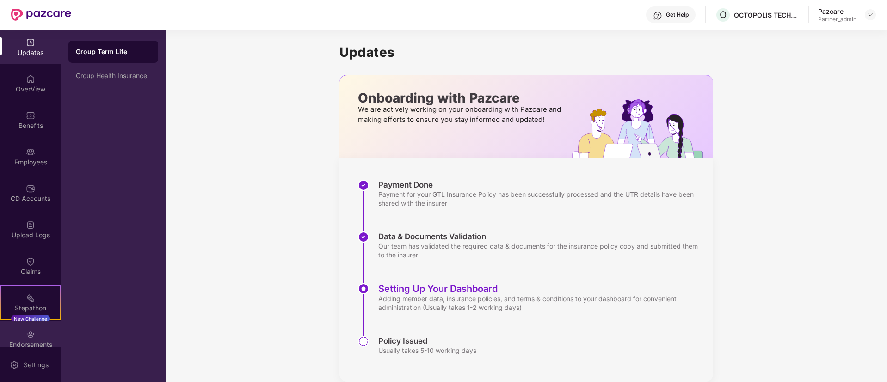
click at [36, 332] on div "Endorsements" at bounding box center [30, 339] width 61 height 35
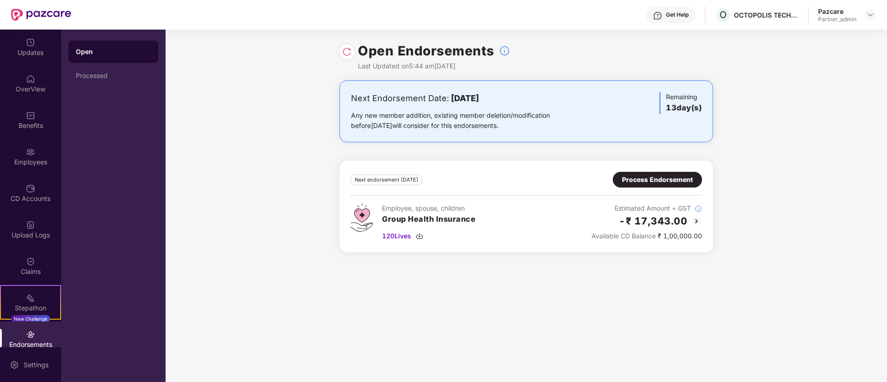
click at [671, 185] on div "Process Endorsement" at bounding box center [657, 180] width 71 height 10
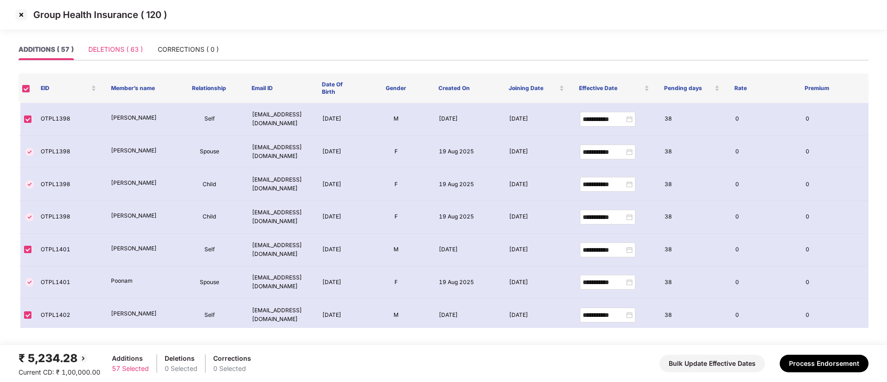
click at [111, 43] on div "DELETIONS ( 63 )" at bounding box center [115, 49] width 55 height 21
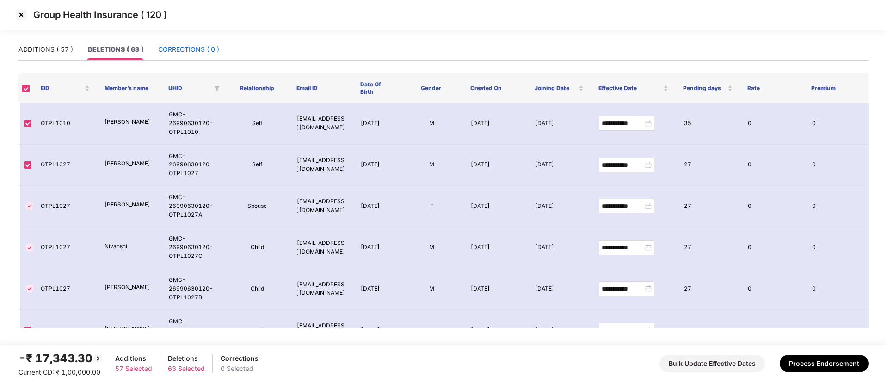
click at [189, 49] on div "CORRECTIONS ( 0 )" at bounding box center [188, 49] width 61 height 10
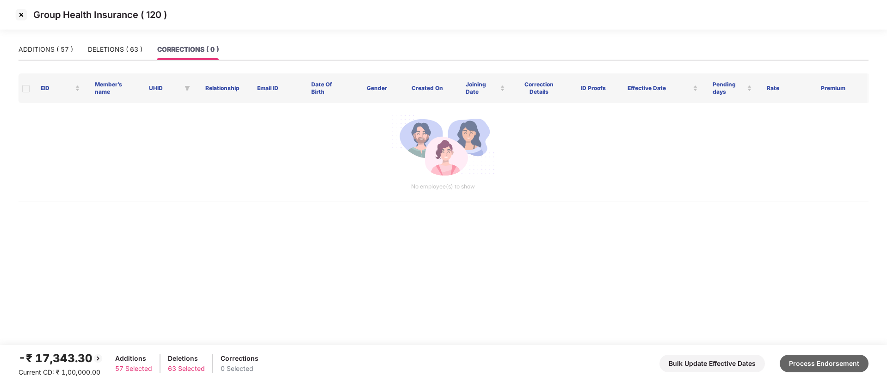
click at [834, 371] on button "Process Endorsement" at bounding box center [824, 364] width 89 height 18
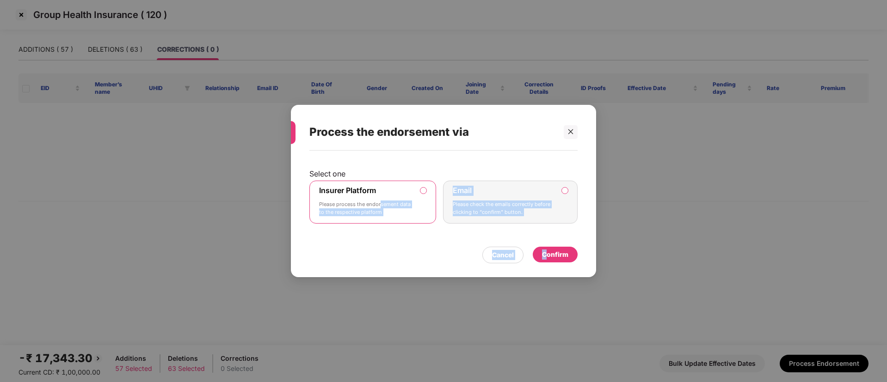
drag, startPoint x: 380, startPoint y: 202, endPoint x: 548, endPoint y: 253, distance: 176.6
click at [548, 253] on div "Select one Insurer Platform Please process the endorsement data to the respecti…" at bounding box center [443, 210] width 305 height 118
click at [548, 253] on div "Confirm" at bounding box center [555, 255] width 26 height 10
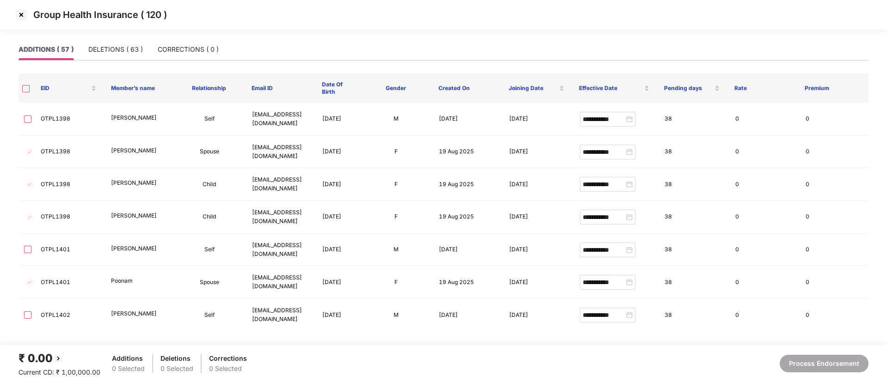
click at [20, 9] on img at bounding box center [21, 14] width 15 height 15
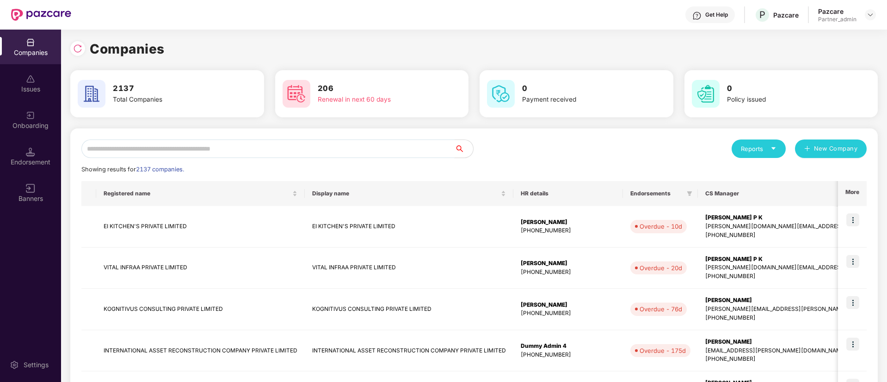
click at [222, 148] on input "text" at bounding box center [267, 149] width 373 height 18
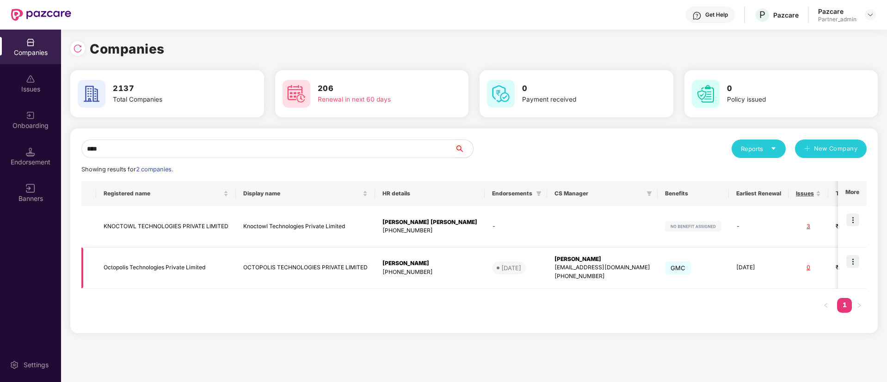
type input "****"
click at [212, 265] on td "Octopolis Technologies Private Limited" at bounding box center [166, 269] width 140 height 42
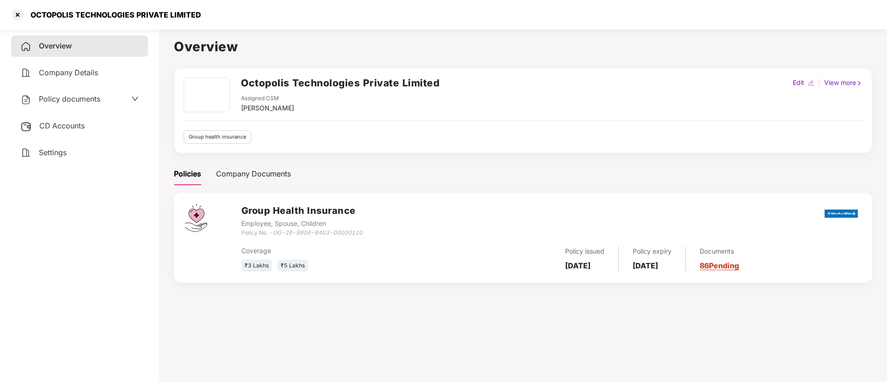
click at [42, 123] on span "CD Accounts" at bounding box center [61, 125] width 45 height 9
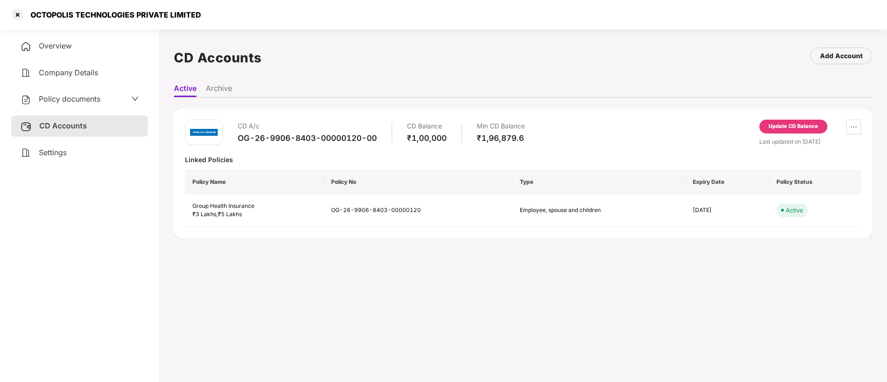
click at [777, 126] on div "Update CD Balance" at bounding box center [793, 127] width 49 height 8
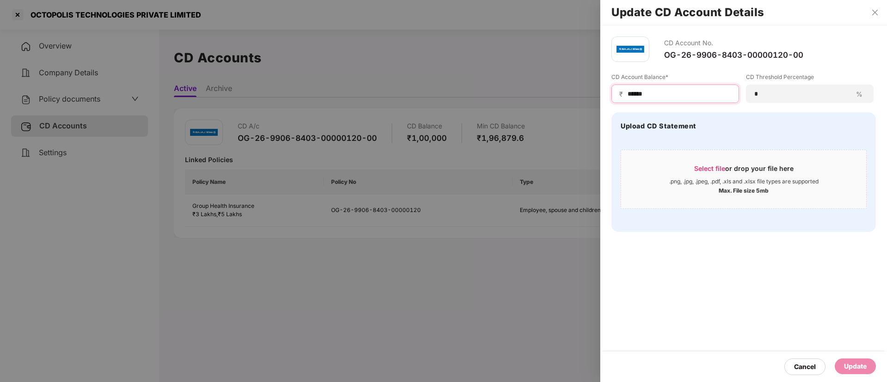
click at [660, 93] on input "******" at bounding box center [679, 94] width 105 height 10
paste input
type input "******"
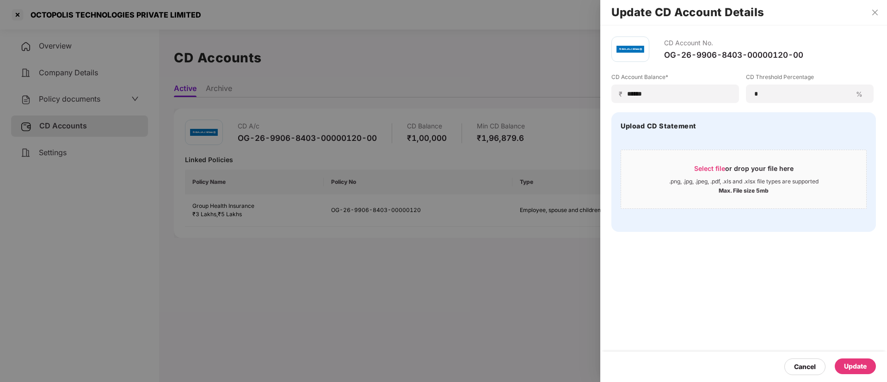
click at [857, 369] on div "Update" at bounding box center [855, 367] width 23 height 10
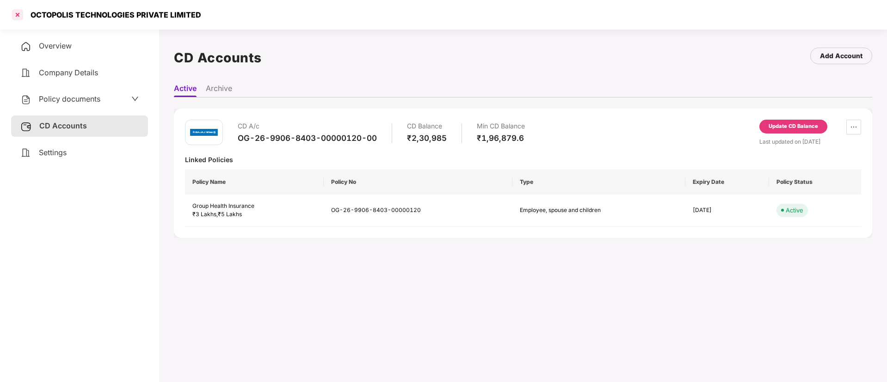
click at [15, 16] on div at bounding box center [17, 14] width 15 height 15
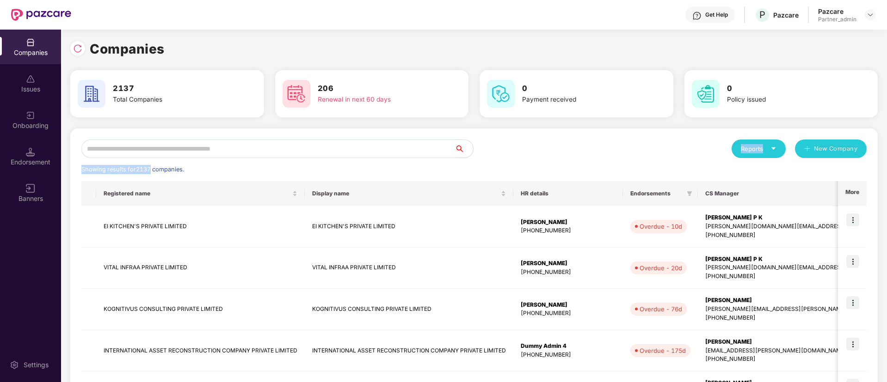
click at [153, 155] on input "text" at bounding box center [267, 149] width 373 height 18
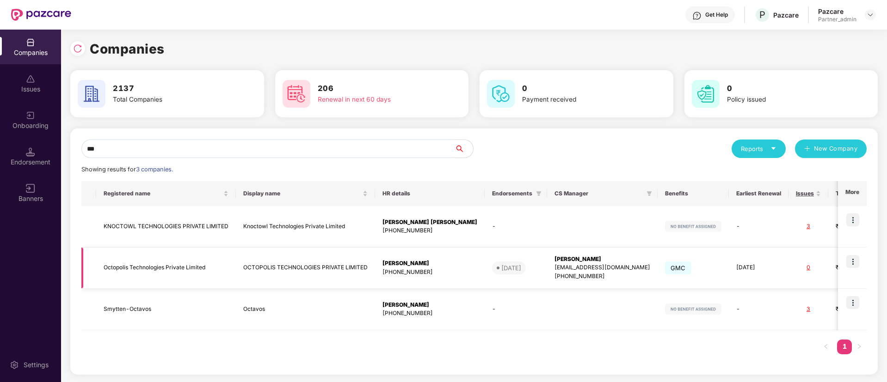
type input "***"
click at [854, 268] on img at bounding box center [852, 261] width 13 height 13
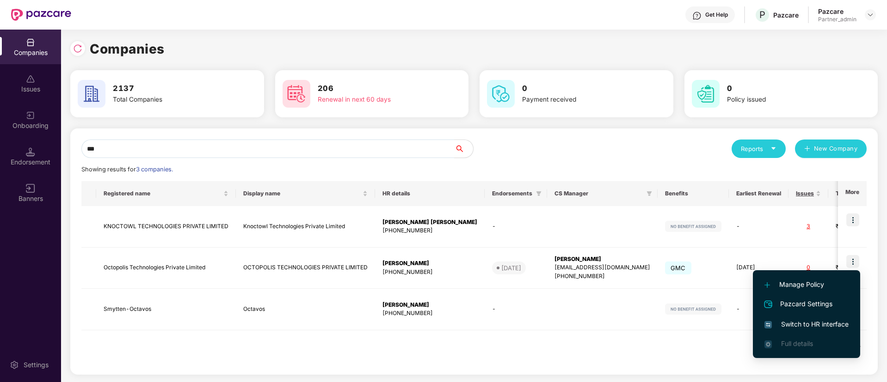
click at [807, 326] on span "Switch to HR interface" at bounding box center [806, 325] width 84 height 10
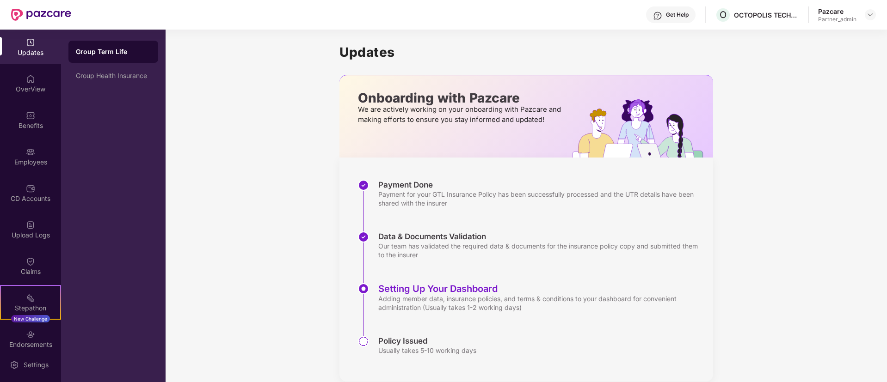
click at [22, 85] on div "OverView" at bounding box center [30, 89] width 61 height 9
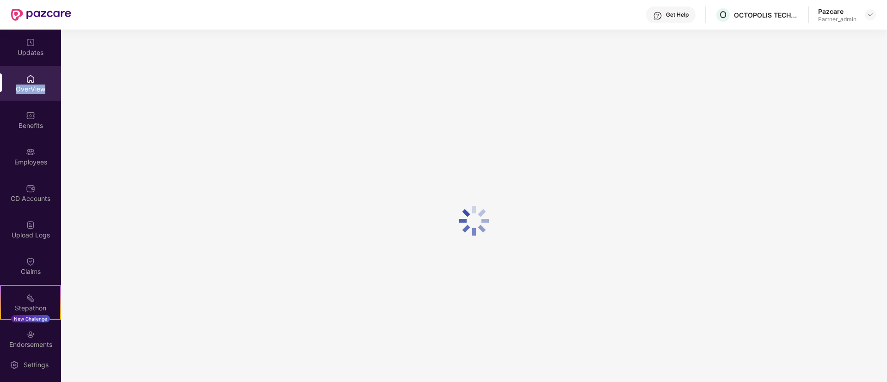
click at [22, 85] on div "OverView" at bounding box center [30, 89] width 61 height 9
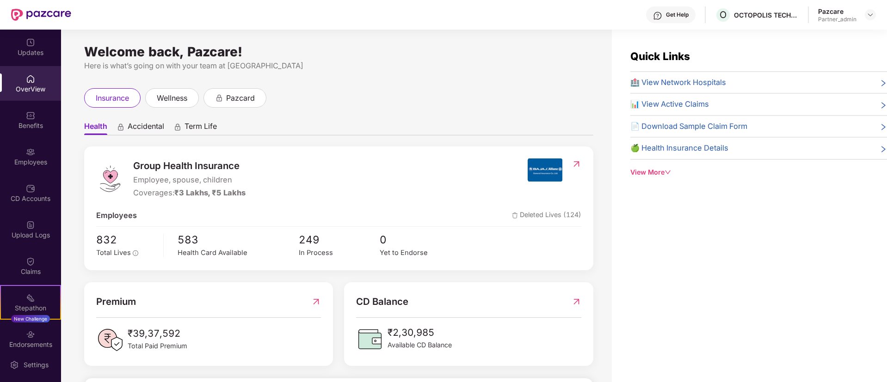
click at [31, 151] on img at bounding box center [30, 152] width 9 height 9
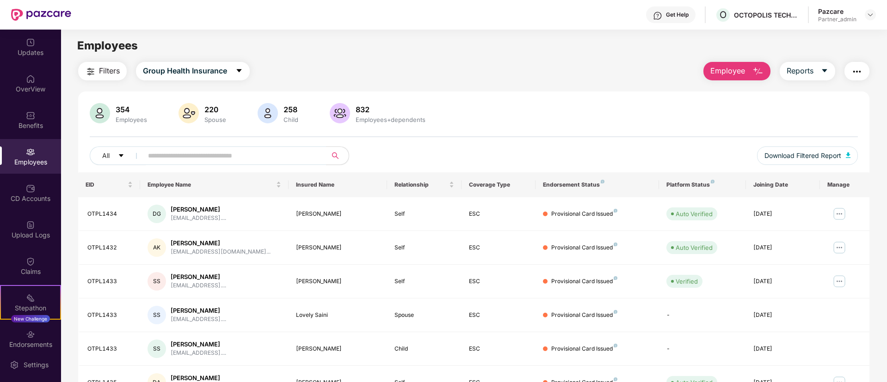
click at [860, 77] on button "button" at bounding box center [856, 71] width 25 height 18
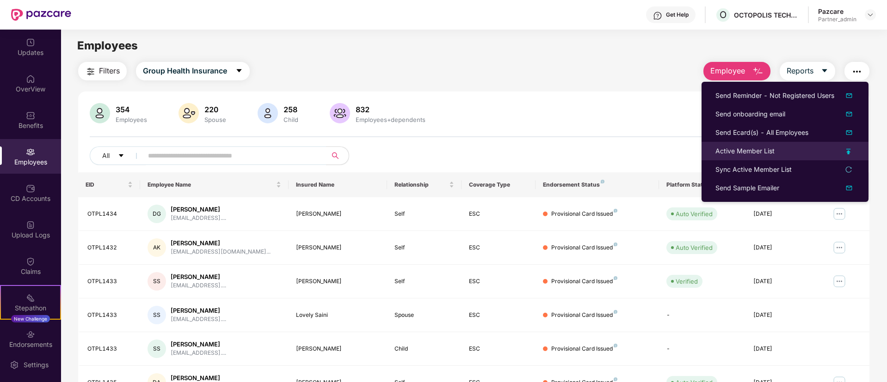
click at [851, 150] on img at bounding box center [848, 152] width 5 height 6
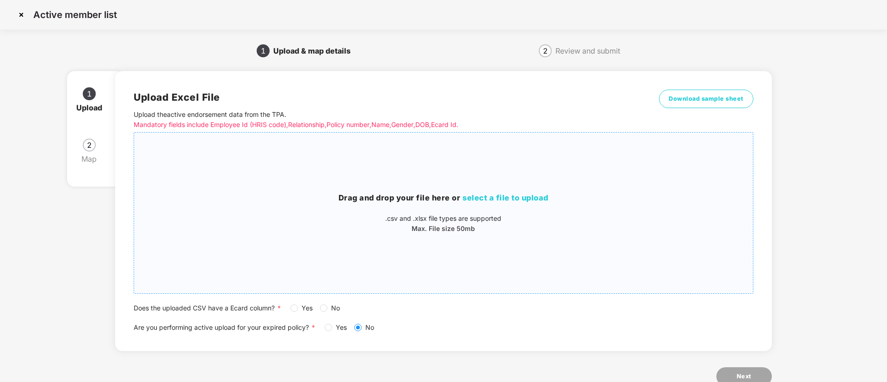
click at [512, 197] on span "select a file to upload" at bounding box center [505, 197] width 86 height 9
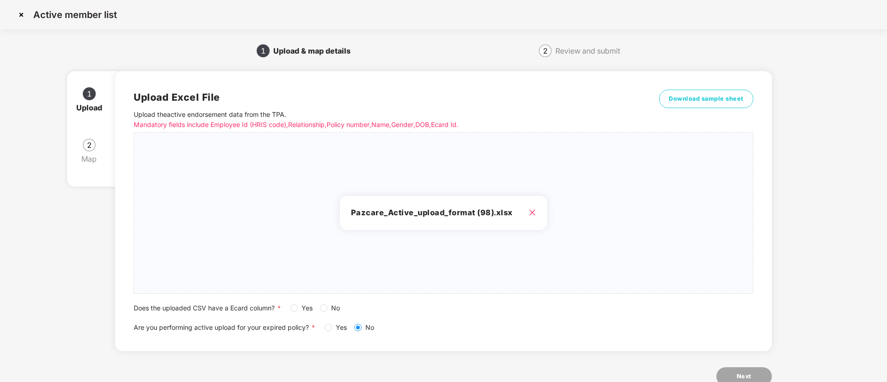
click at [298, 302] on div "Upload Excel File Upload the active endorsement data from the TPA . Mandatory f…" at bounding box center [443, 211] width 619 height 243
click at [298, 307] on span "Yes" at bounding box center [307, 308] width 18 height 10
click at [735, 374] on button "Next" at bounding box center [743, 377] width 55 height 18
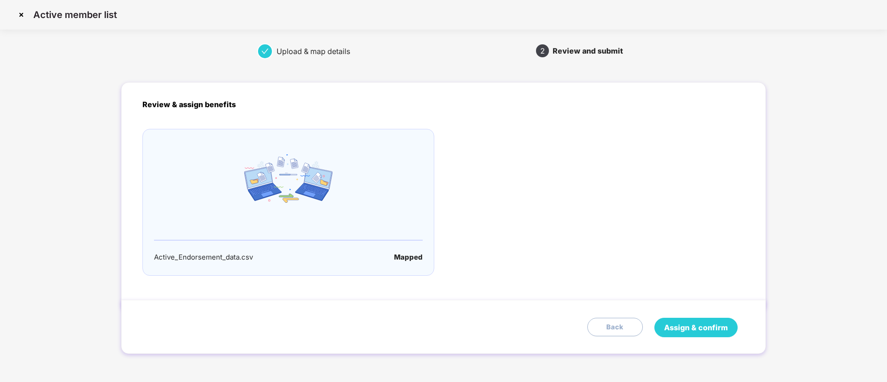
click at [681, 330] on span "Assign & confirm" at bounding box center [696, 328] width 64 height 12
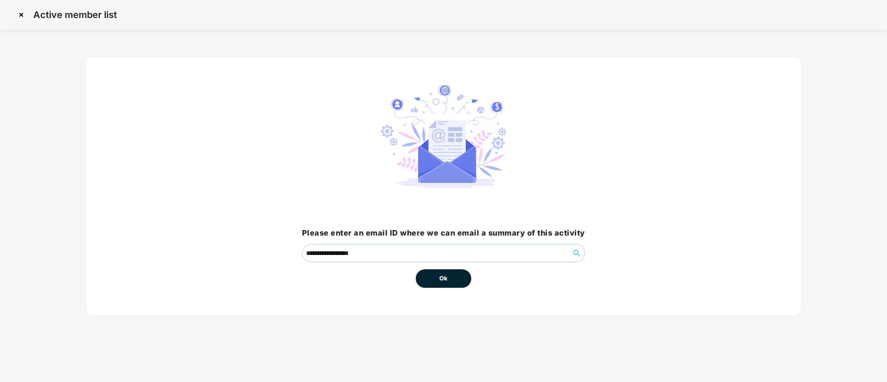
click at [429, 283] on button "Ok" at bounding box center [443, 279] width 55 height 18
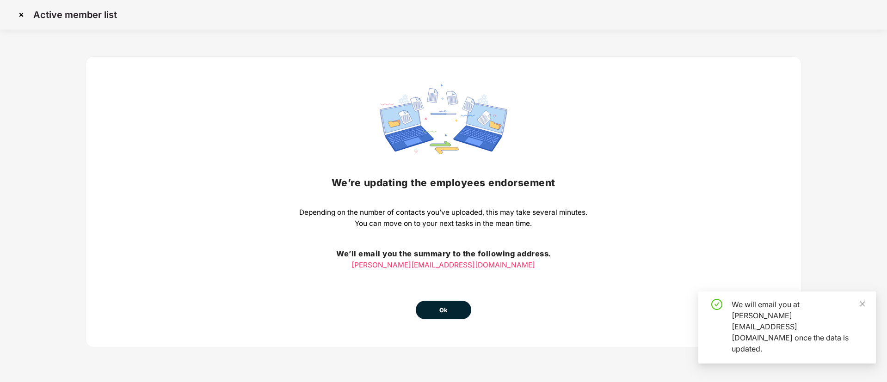
click at [443, 302] on button "Ok" at bounding box center [443, 310] width 55 height 18
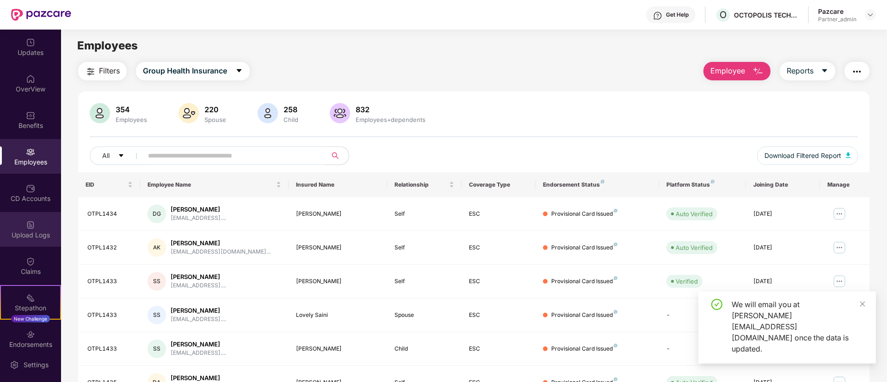
click at [34, 231] on div "Upload Logs" at bounding box center [30, 235] width 61 height 9
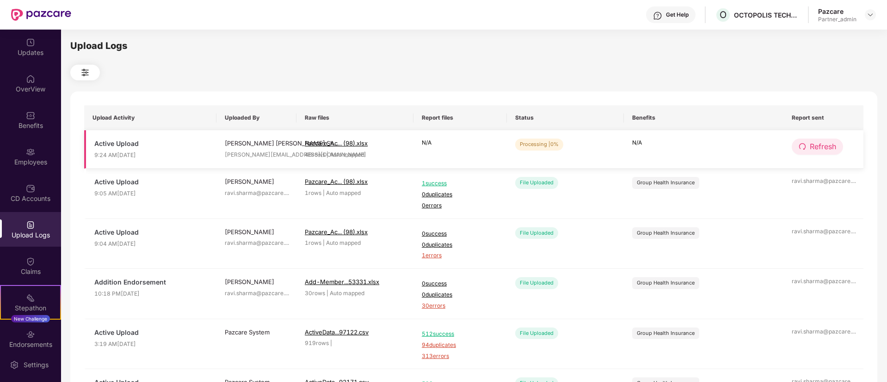
click at [826, 145] on span "Refresh" at bounding box center [823, 147] width 26 height 12
click at [819, 147] on span "Refresh" at bounding box center [823, 147] width 26 height 12
click at [830, 142] on span "Refresh" at bounding box center [823, 147] width 26 height 12
click at [806, 140] on button "Refresh" at bounding box center [818, 147] width 52 height 16
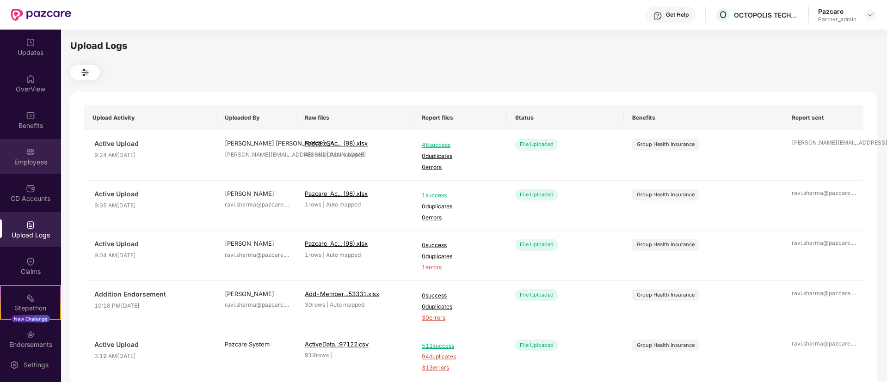
click at [37, 146] on div "Employees" at bounding box center [30, 156] width 61 height 35
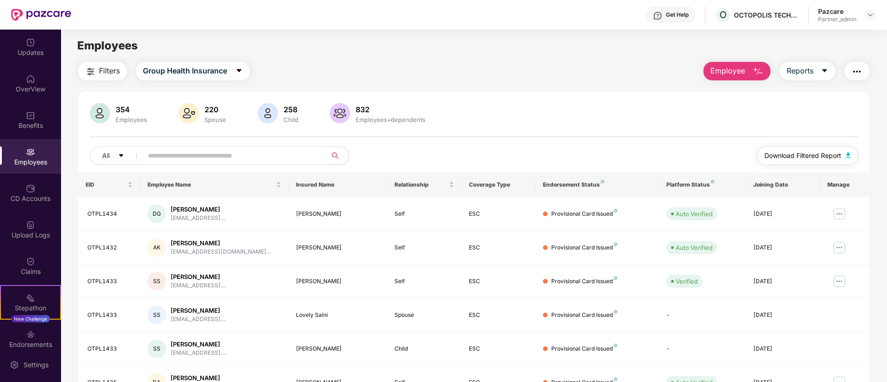
click at [807, 149] on button "Download Filtered Report" at bounding box center [807, 156] width 101 height 18
click at [275, 155] on input "text" at bounding box center [231, 156] width 166 height 14
paste input "********"
click at [275, 155] on input "********" at bounding box center [231, 156] width 166 height 14
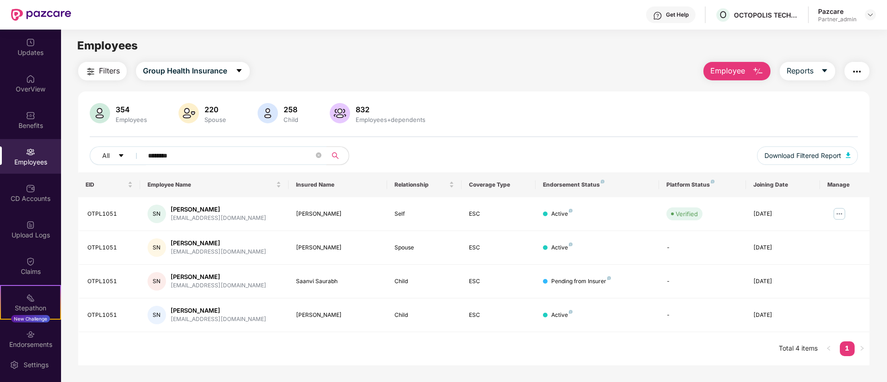
type input "********"
click at [855, 74] on img "button" at bounding box center [856, 71] width 11 height 11
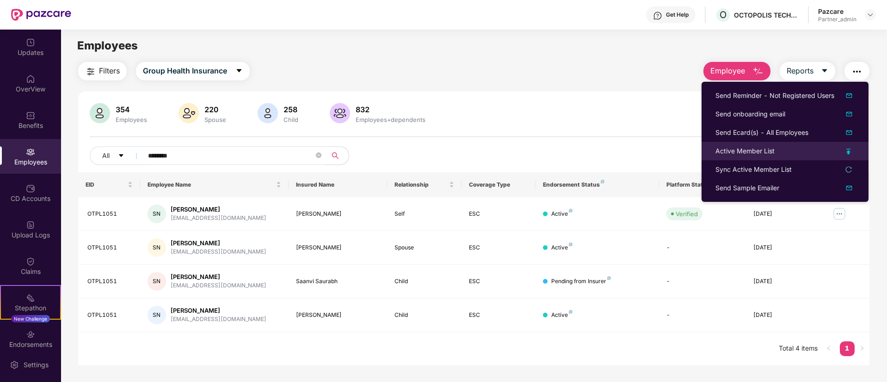
click at [848, 149] on img at bounding box center [848, 152] width 5 height 6
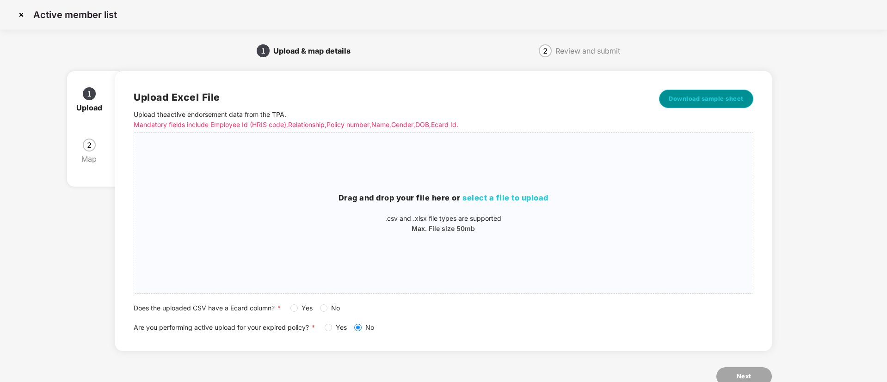
click at [701, 96] on span "Download sample sheet" at bounding box center [706, 98] width 75 height 9
click at [521, 204] on h3 "Drag and drop your file here or select a file to upload" at bounding box center [443, 198] width 618 height 12
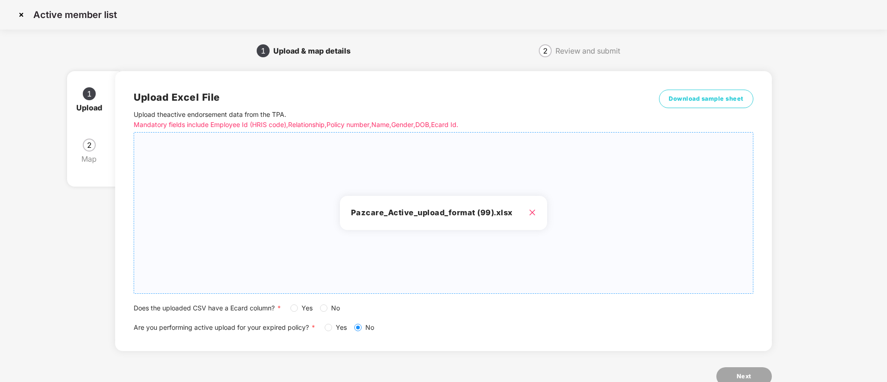
click at [298, 309] on span "Yes" at bounding box center [307, 308] width 18 height 10
click at [757, 378] on button "Next" at bounding box center [743, 377] width 55 height 18
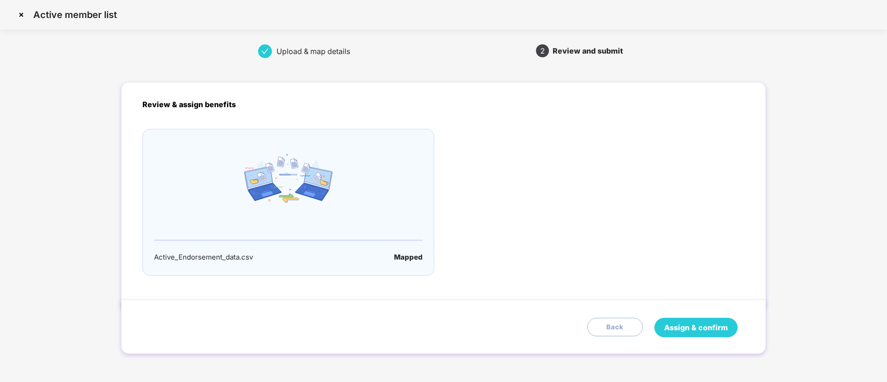
click at [675, 331] on span "Assign & confirm" at bounding box center [696, 328] width 64 height 12
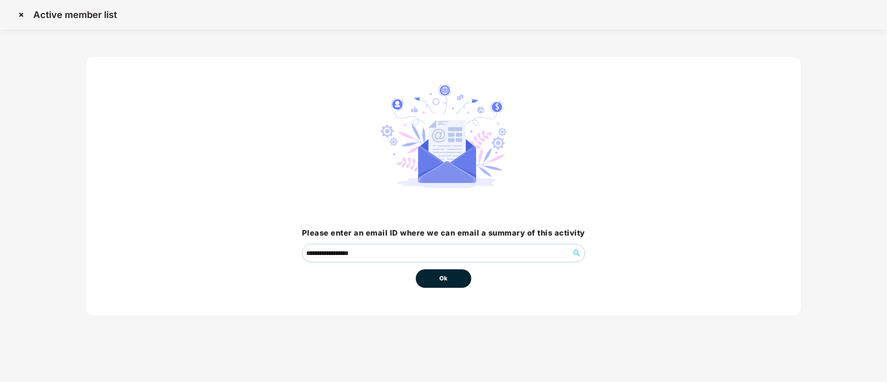
click at [449, 277] on button "Ok" at bounding box center [443, 279] width 55 height 18
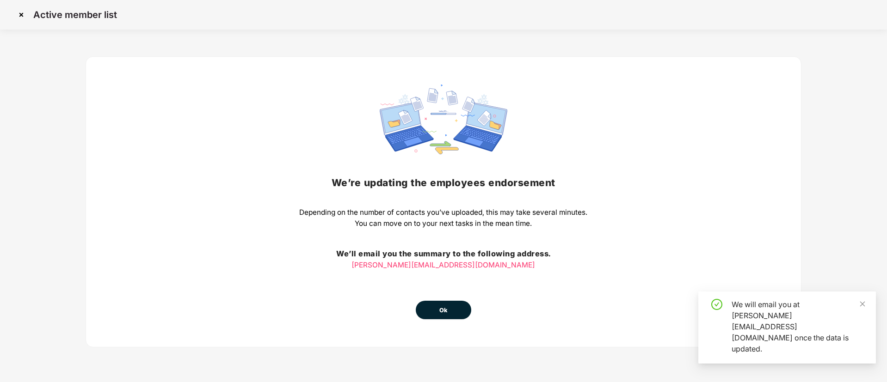
click at [447, 274] on div "We’re updating the employees endorsement Depending on the number of contacts yo…" at bounding box center [443, 202] width 288 height 235
click at [444, 301] on button "Ok" at bounding box center [443, 310] width 55 height 18
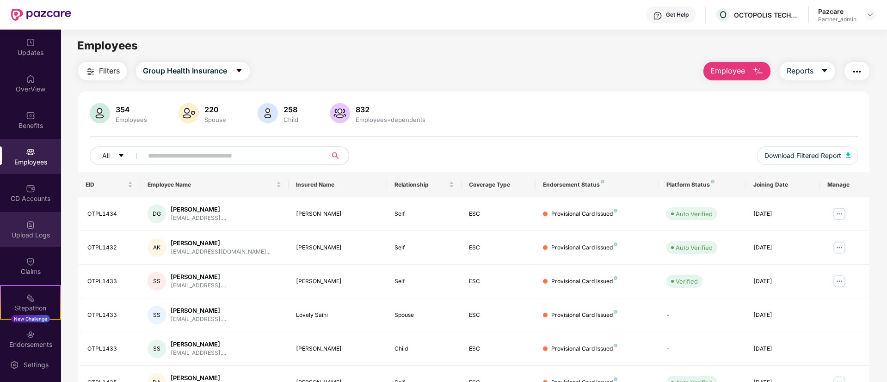
click at [37, 228] on div "Upload Logs" at bounding box center [30, 229] width 61 height 35
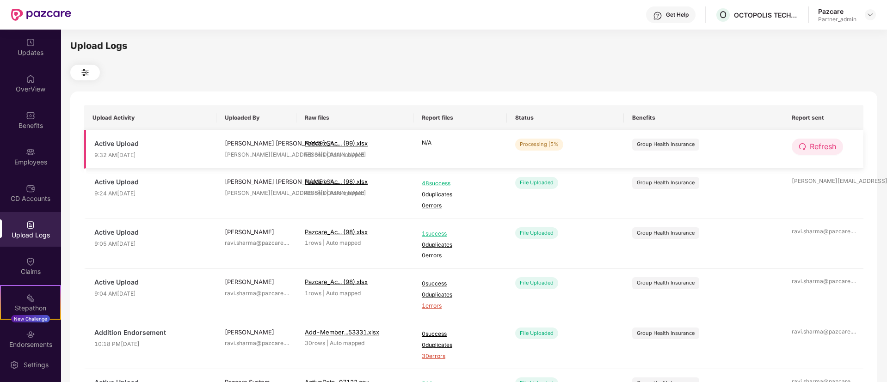
click at [828, 142] on span "Refresh" at bounding box center [823, 147] width 26 height 12
click at [826, 144] on span "Refresh" at bounding box center [823, 147] width 26 height 12
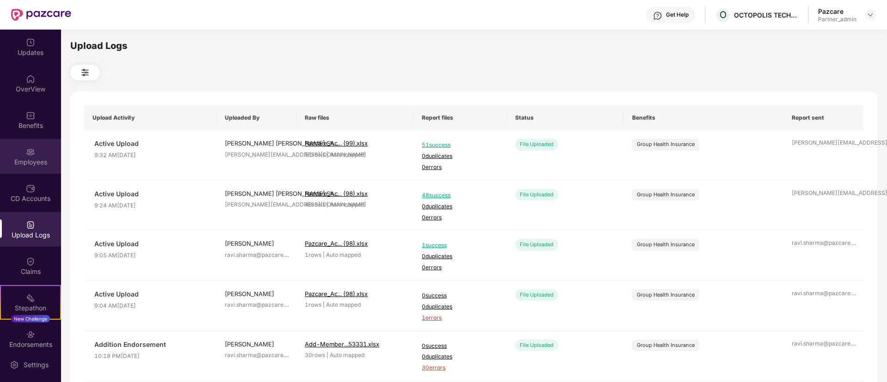
click at [32, 160] on div "Employees" at bounding box center [30, 162] width 61 height 9
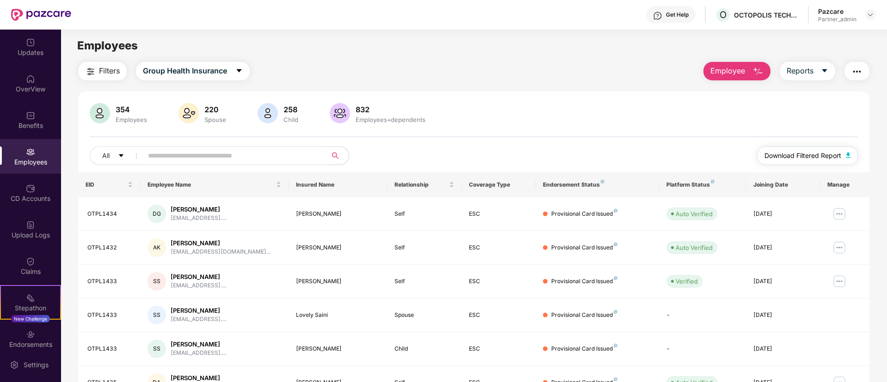
click at [789, 153] on span "Download Filtered Report" at bounding box center [802, 156] width 77 height 10
click at [855, 70] on img "button" at bounding box center [856, 71] width 11 height 11
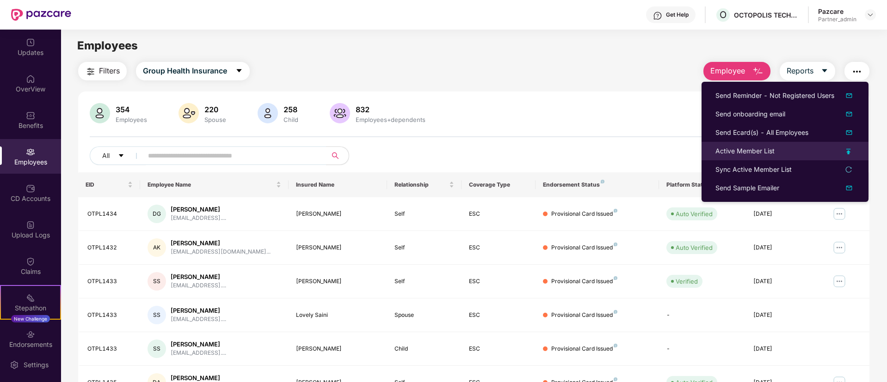
click at [849, 153] on img at bounding box center [848, 152] width 5 height 6
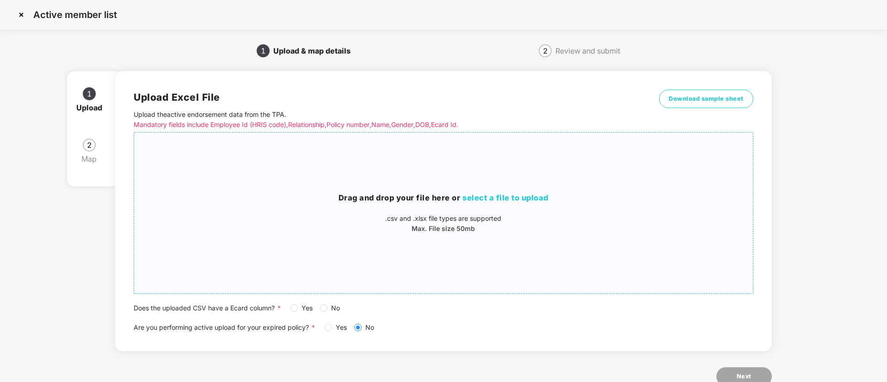
click at [542, 197] on span "select a file to upload" at bounding box center [505, 197] width 86 height 9
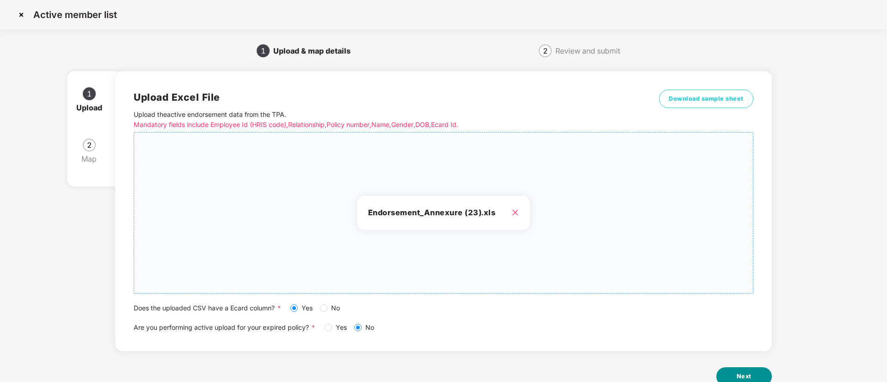
click at [737, 369] on button "Next" at bounding box center [743, 377] width 55 height 18
click at [741, 377] on span "Next" at bounding box center [744, 376] width 15 height 9
click at [745, 379] on span "Next" at bounding box center [744, 376] width 15 height 9
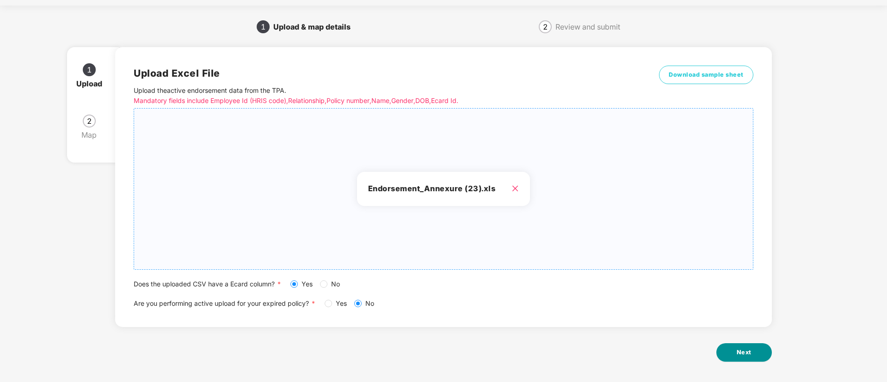
scroll to position [27, 0]
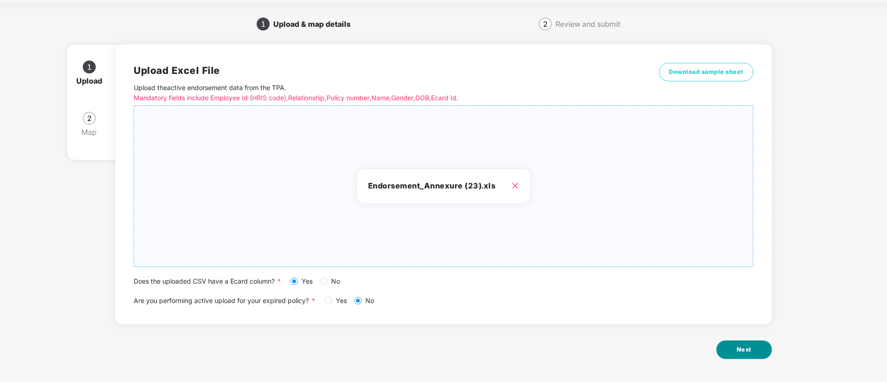
click at [755, 348] on button "Next" at bounding box center [743, 350] width 55 height 18
click at [735, 344] on button "Next" at bounding box center [743, 350] width 55 height 18
click at [735, 345] on button "Next" at bounding box center [743, 350] width 55 height 18
click at [745, 351] on span "Next" at bounding box center [744, 349] width 15 height 9
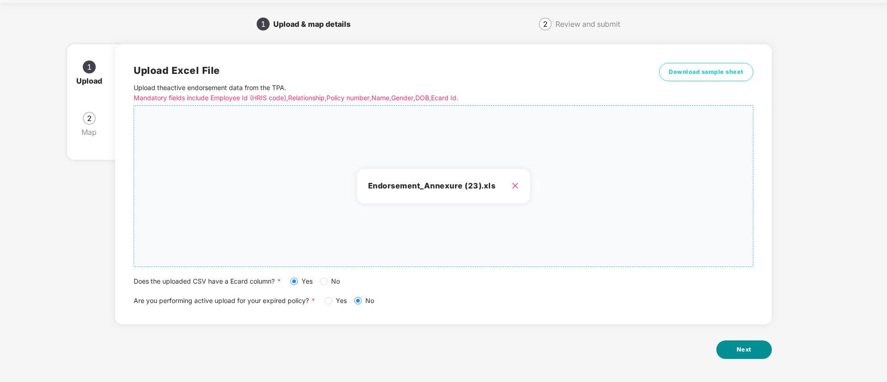
click at [743, 353] on span "Next" at bounding box center [744, 349] width 15 height 9
click at [740, 355] on button "Next" at bounding box center [743, 350] width 55 height 18
click at [760, 356] on button "Next" at bounding box center [743, 350] width 55 height 18
click at [739, 347] on span "Next" at bounding box center [744, 349] width 15 height 9
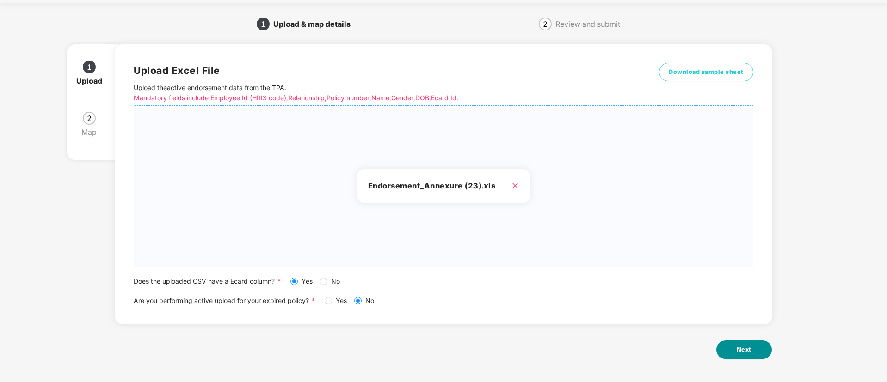
click at [739, 347] on span "Next" at bounding box center [744, 349] width 15 height 9
click at [747, 342] on button "Next" at bounding box center [743, 350] width 55 height 18
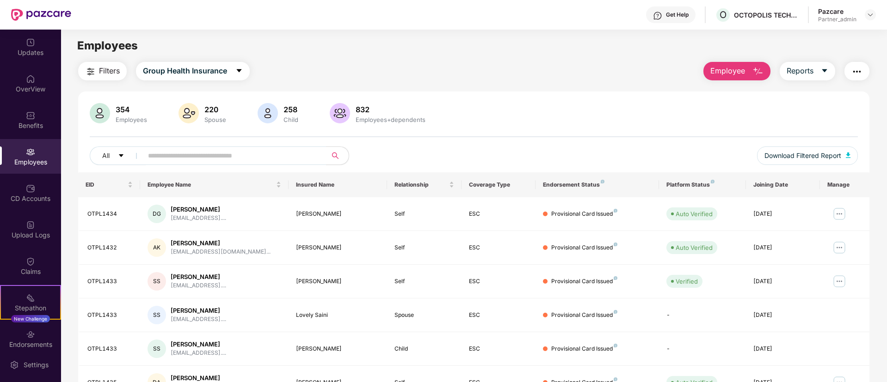
click at [859, 71] on img "button" at bounding box center [856, 71] width 11 height 11
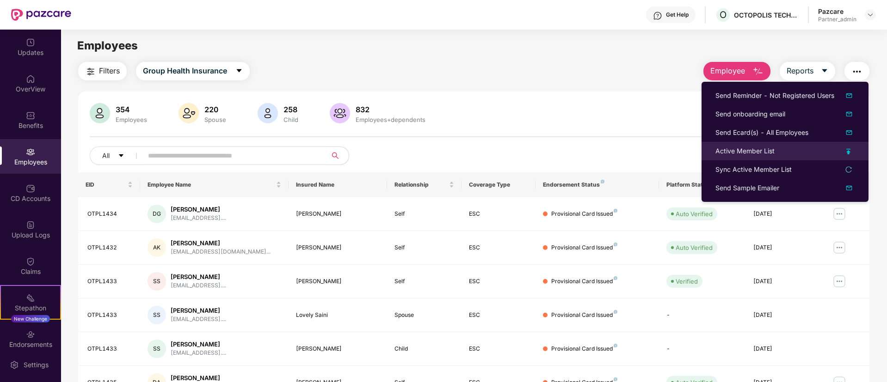
click at [849, 152] on img at bounding box center [848, 152] width 5 height 6
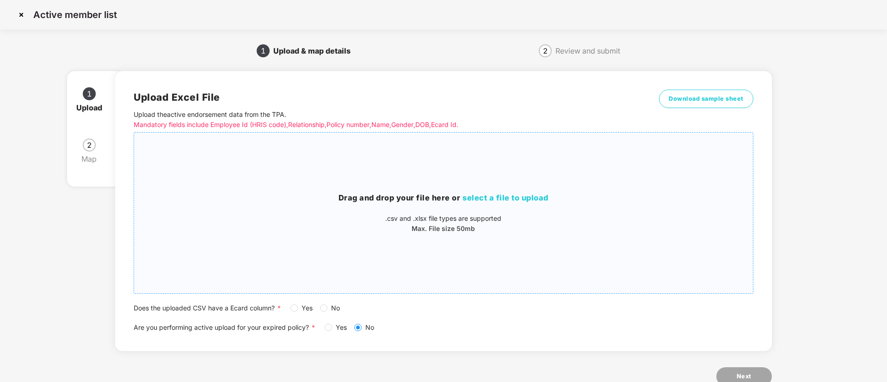
click at [526, 196] on span "select a file to upload" at bounding box center [505, 197] width 86 height 9
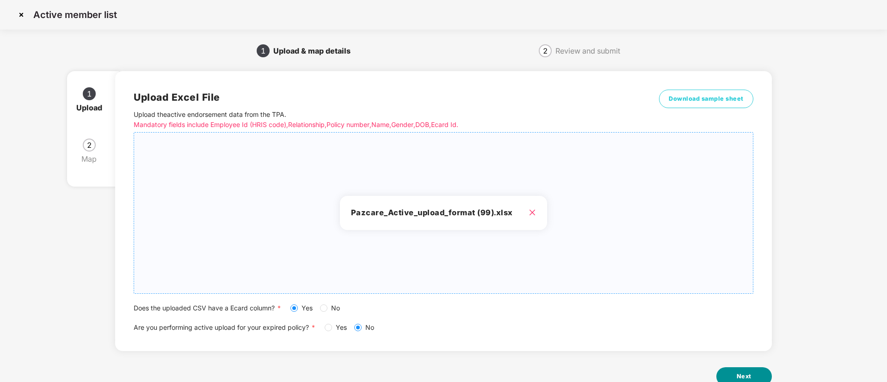
click at [733, 373] on button "Next" at bounding box center [743, 377] width 55 height 18
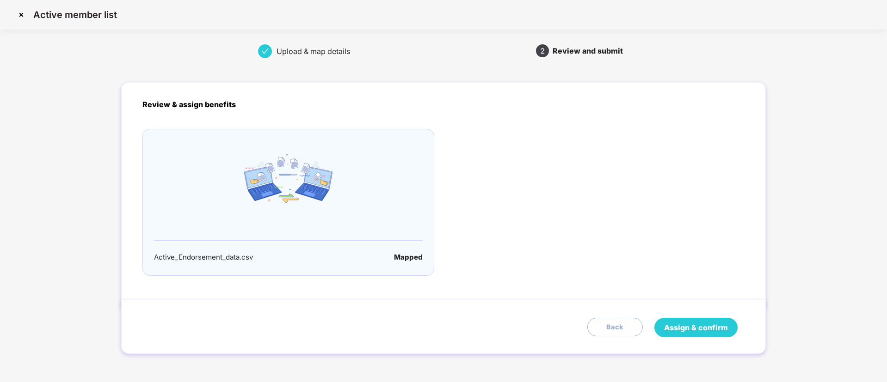
click at [692, 328] on span "Assign & confirm" at bounding box center [696, 328] width 64 height 12
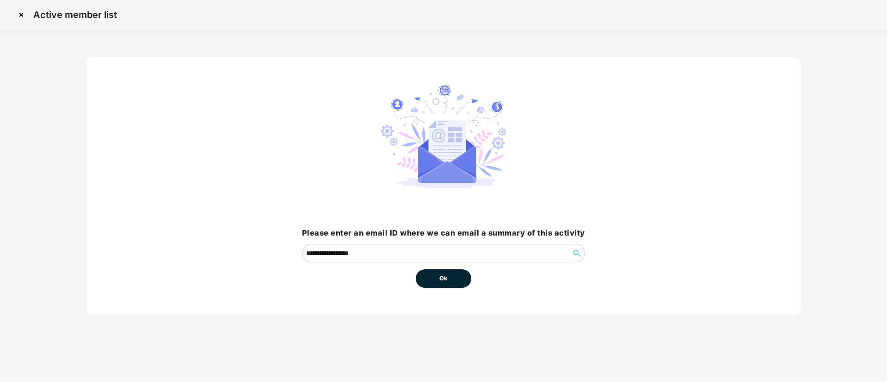
click at [432, 283] on button "Ok" at bounding box center [443, 279] width 55 height 18
click at [439, 270] on button "Ok" at bounding box center [443, 279] width 55 height 18
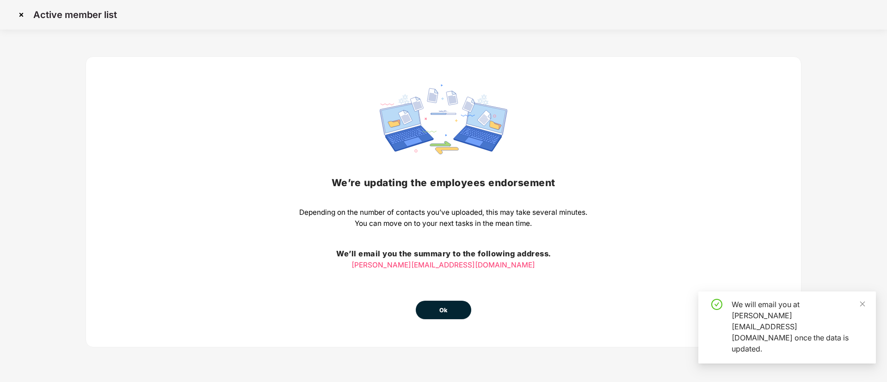
click at [430, 310] on button "Ok" at bounding box center [443, 310] width 55 height 18
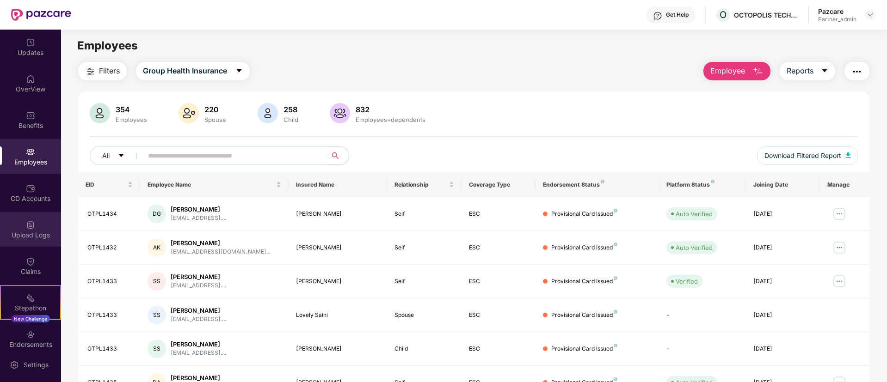
click at [19, 228] on div "Upload Logs" at bounding box center [30, 229] width 61 height 35
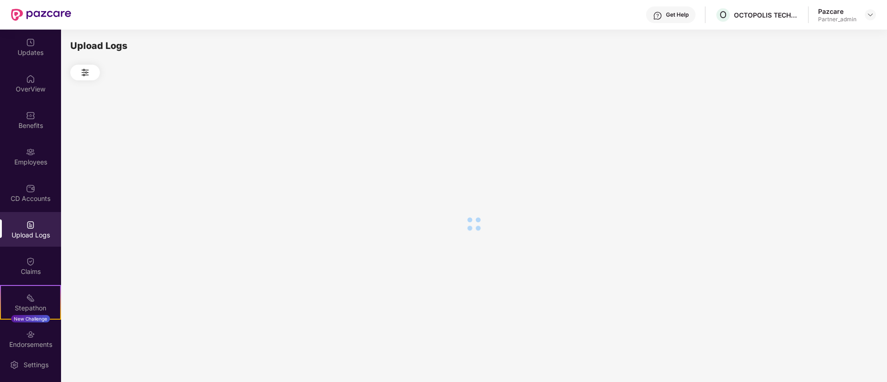
click at [45, 222] on div "Upload Logs" at bounding box center [30, 229] width 61 height 35
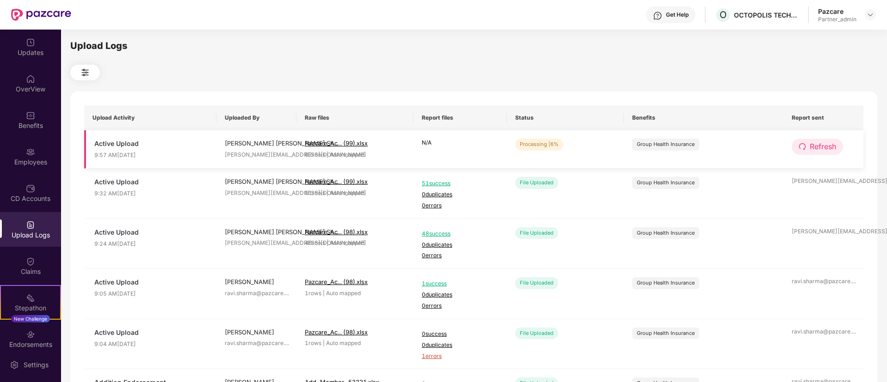
click at [796, 144] on button "Refresh" at bounding box center [817, 147] width 51 height 16
click at [804, 151] on span "redo" at bounding box center [802, 147] width 7 height 8
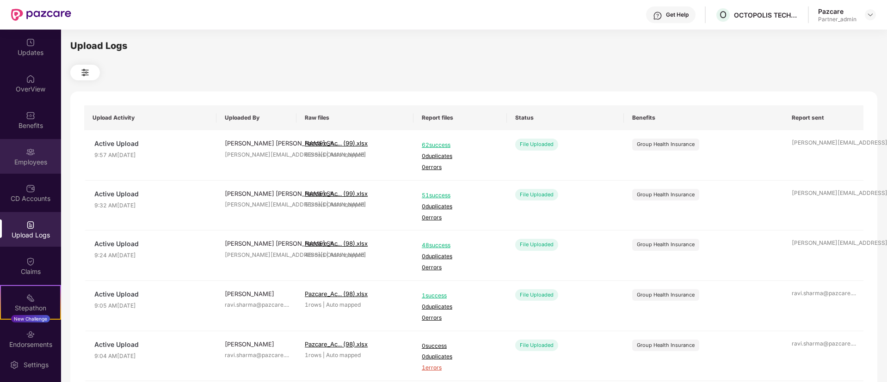
click at [37, 151] on div "Employees" at bounding box center [30, 156] width 61 height 35
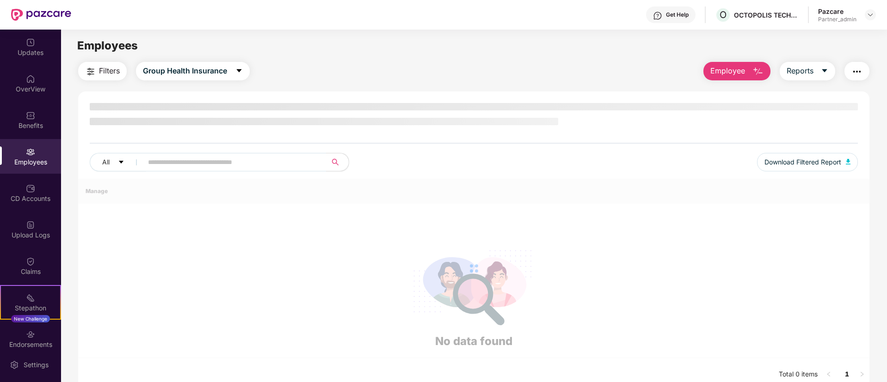
click at [37, 151] on div "Employees" at bounding box center [30, 156] width 61 height 35
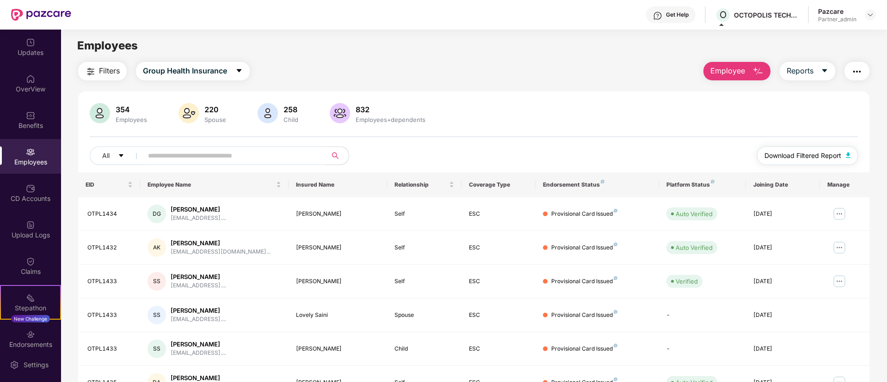
click at [803, 151] on span "Download Filtered Report" at bounding box center [802, 156] width 77 height 10
click at [18, 197] on div "CD Accounts" at bounding box center [30, 198] width 61 height 9
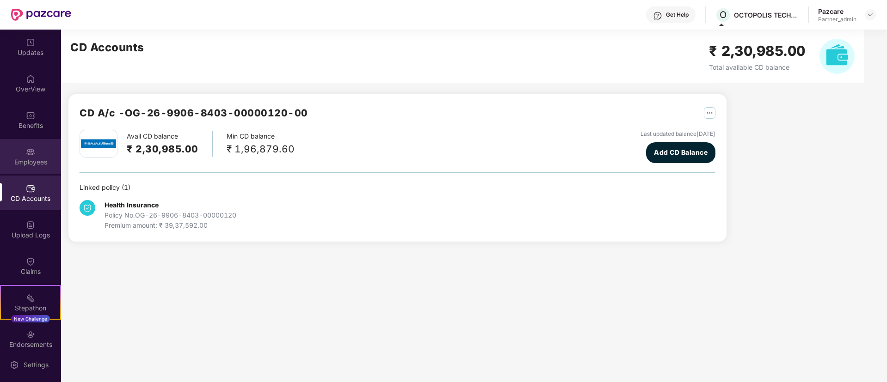
click at [33, 165] on div "Employees" at bounding box center [30, 162] width 61 height 9
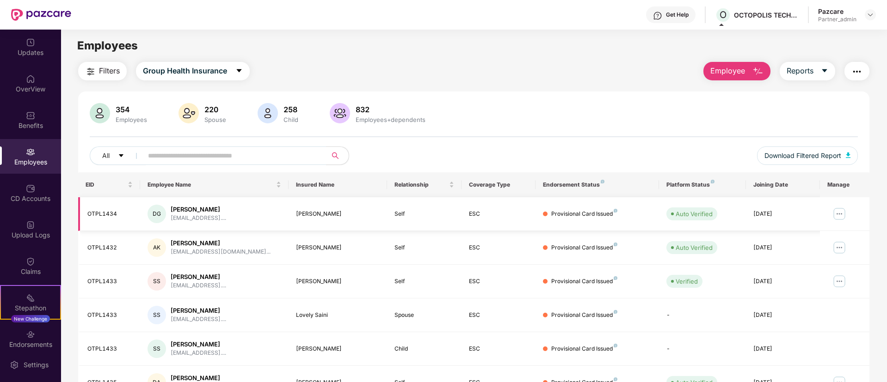
click at [839, 212] on img at bounding box center [839, 214] width 15 height 15
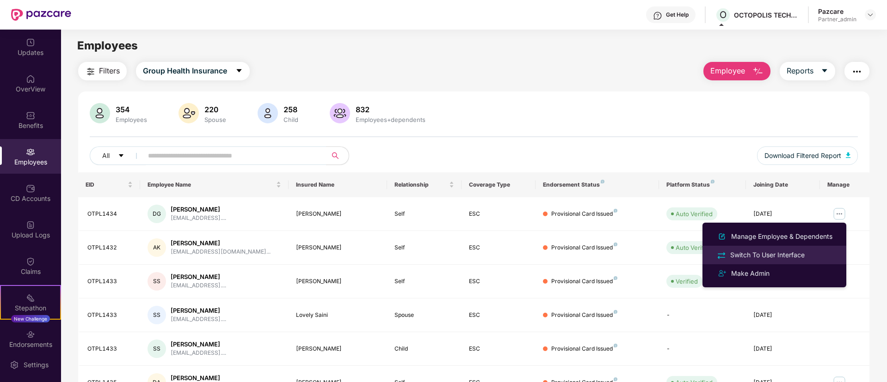
click at [761, 259] on div "Switch To User Interface" at bounding box center [767, 255] width 78 height 10
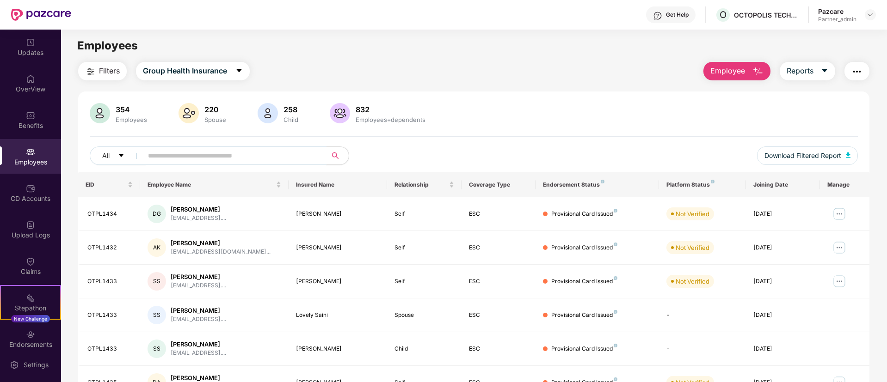
click at [226, 155] on input "text" at bounding box center [231, 156] width 166 height 14
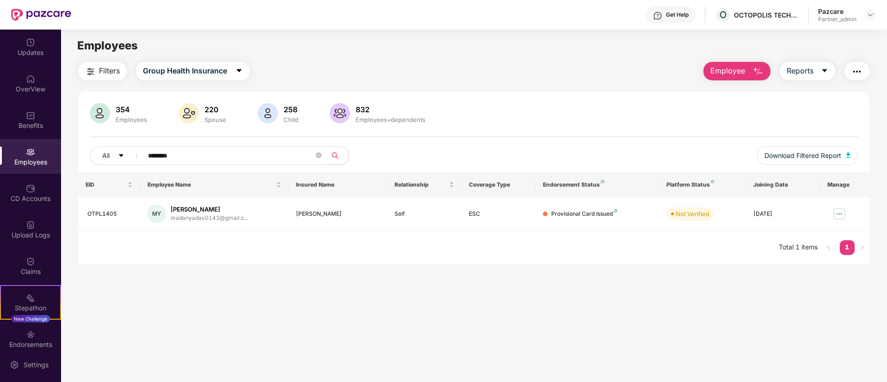
type input "********"
click at [781, 160] on span "Download Filtered Report" at bounding box center [802, 156] width 77 height 10
